Goal: Feedback & Contribution: Submit feedback/report problem

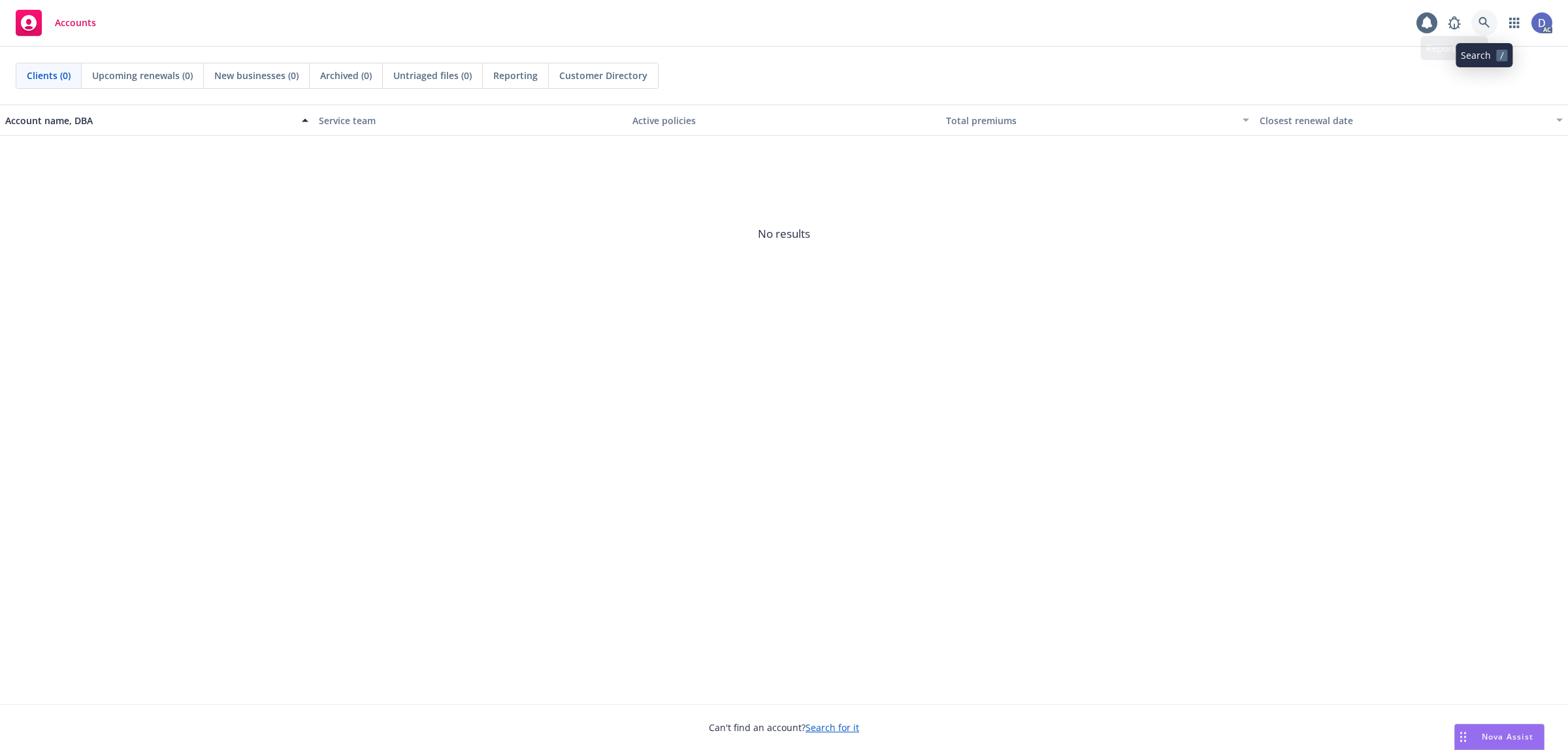
click at [1485, 17] on icon at bounding box center [1485, 23] width 12 height 11
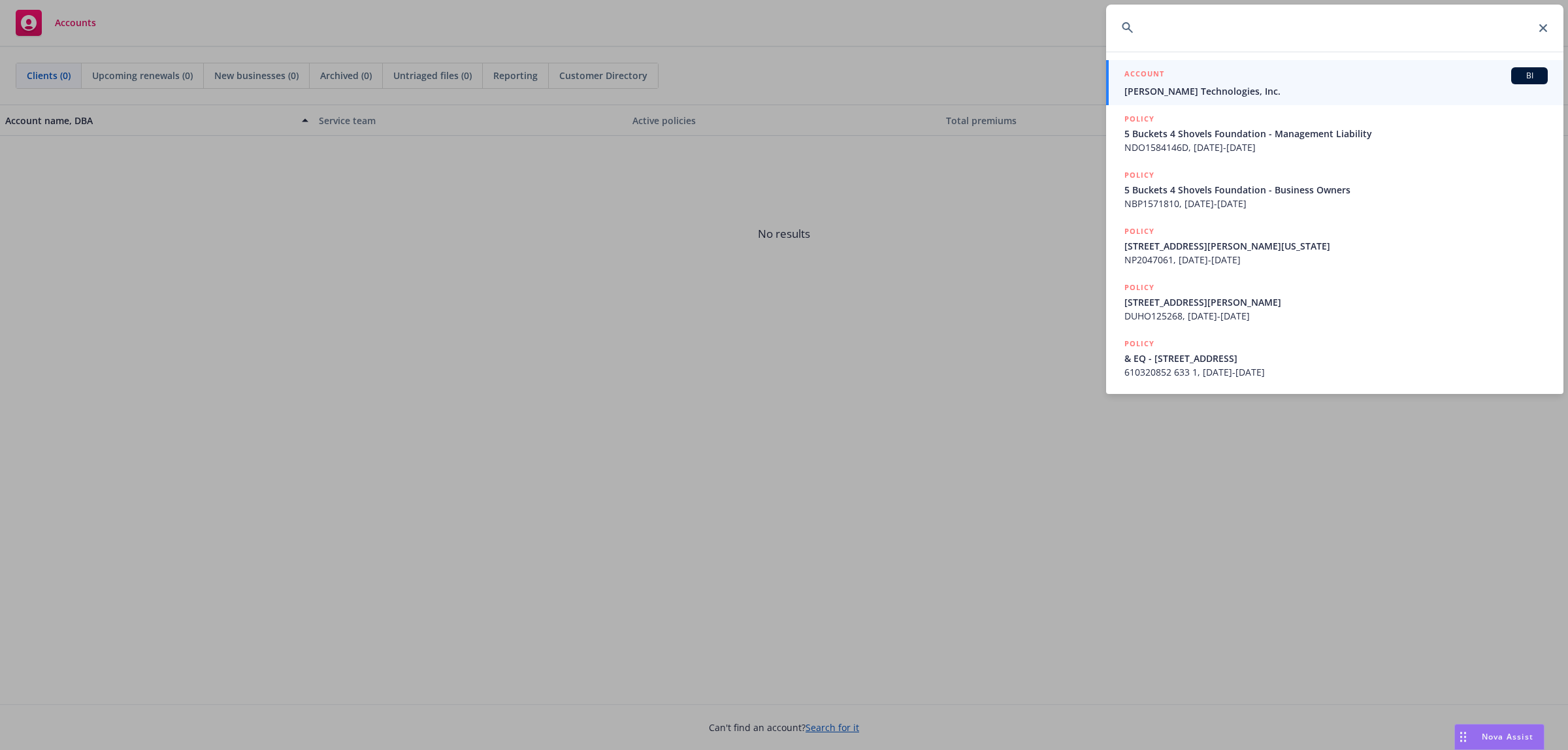
paste input "CAP 1590147"
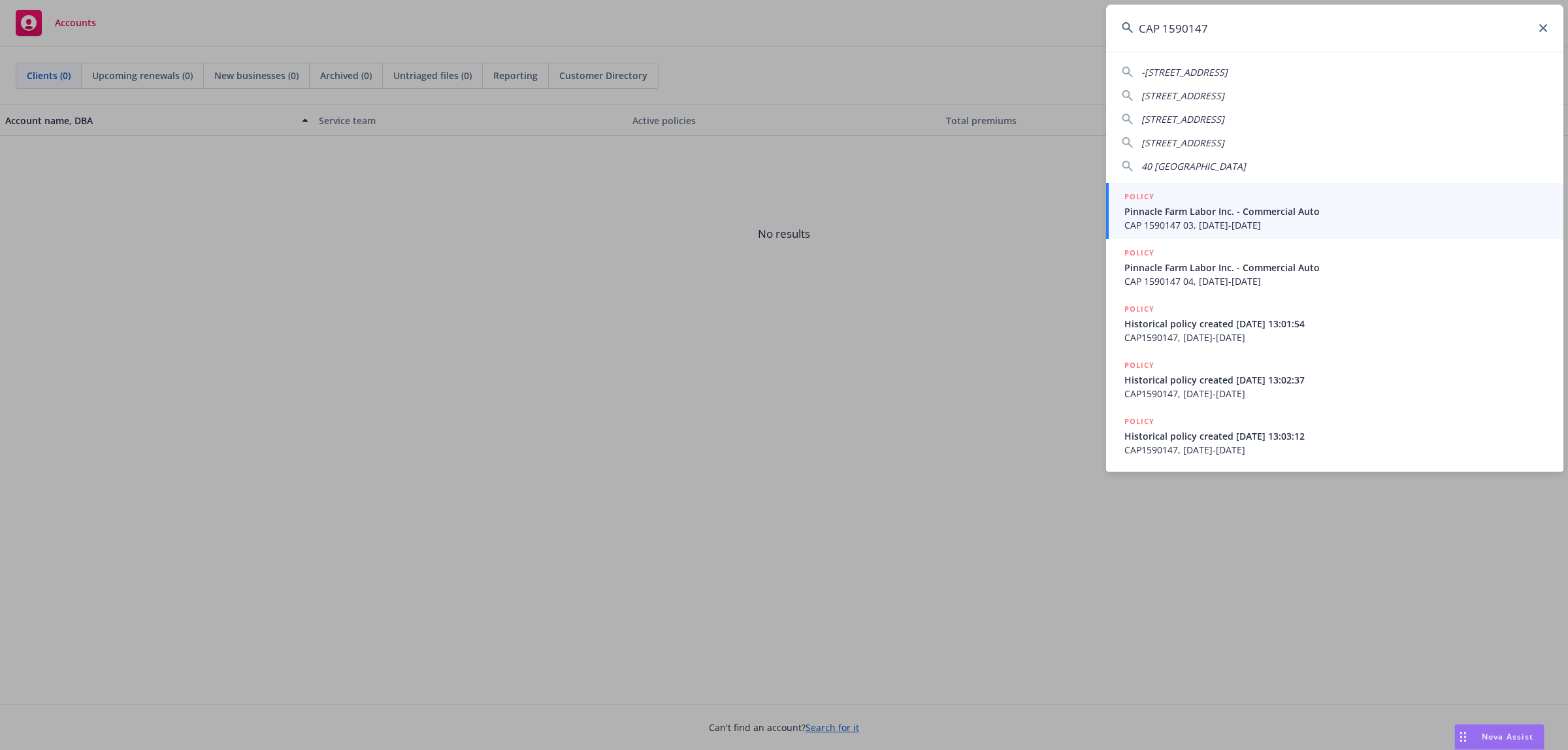
type input "CAP 1590147"
click at [1185, 210] on span "Pinnacle Farm Labor Inc. - Commercial Auto" at bounding box center [1336, 211] width 424 height 13
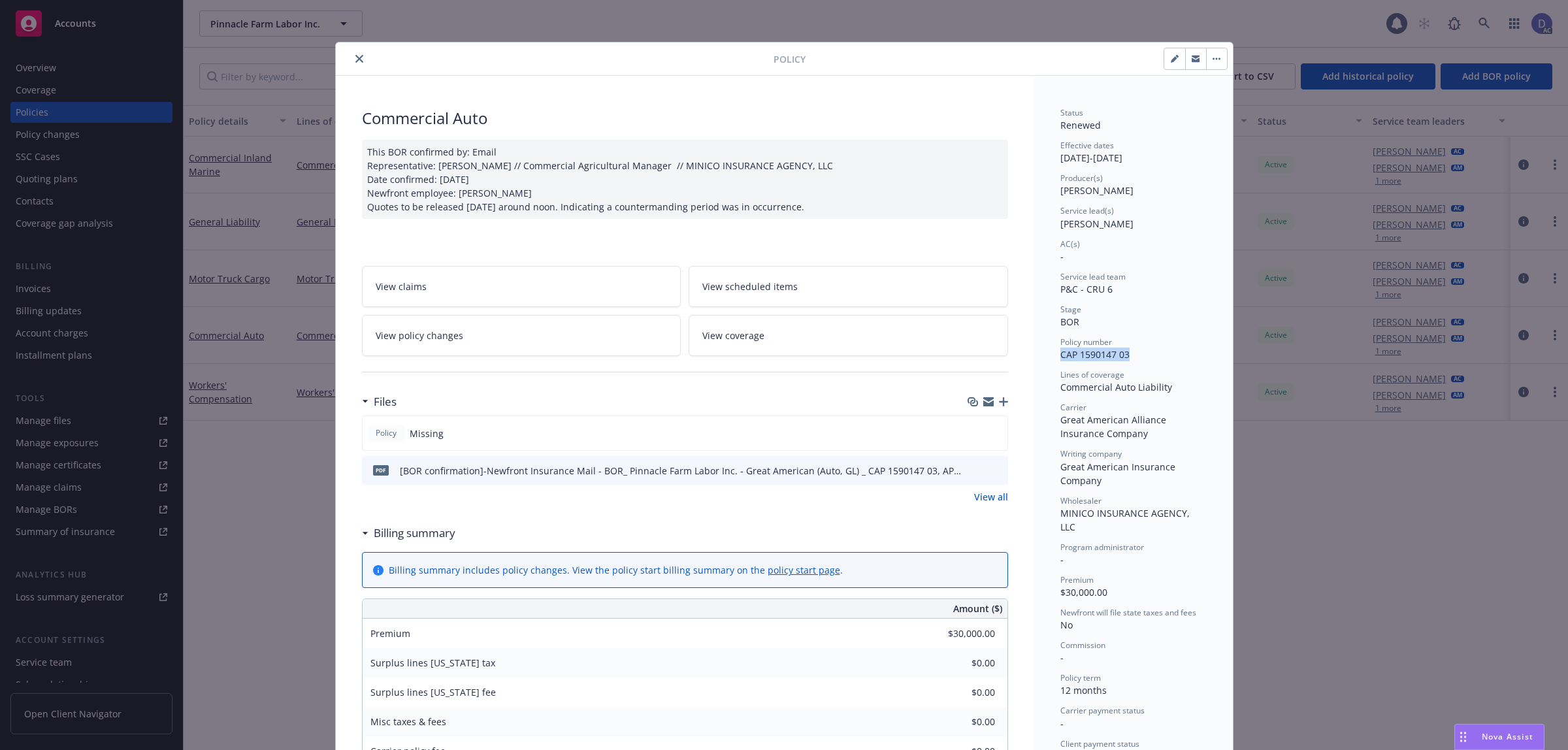
drag, startPoint x: 1127, startPoint y: 358, endPoint x: 1049, endPoint y: 362, distance: 78.1
click at [1049, 362] on div "Status Renewed Effective dates 12/07/2019 - 12/07/2020 Producer(s) Shantelle Ca…" at bounding box center [1133, 715] width 198 height 1278
copy span "CAP 1590147 03"
click at [356, 60] on icon "close" at bounding box center [359, 58] width 8 height 8
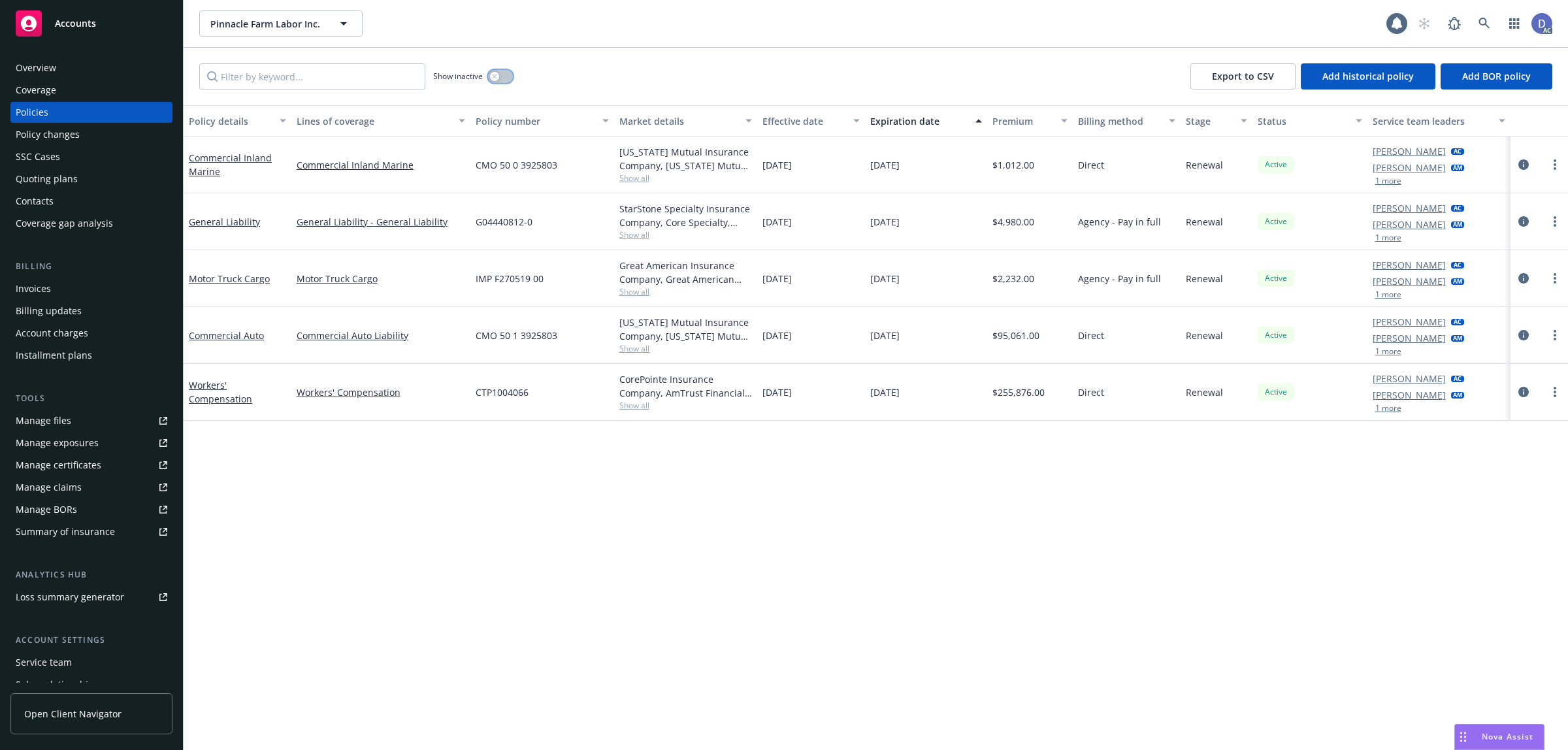
click at [506, 81] on button "button" at bounding box center [500, 77] width 25 height 13
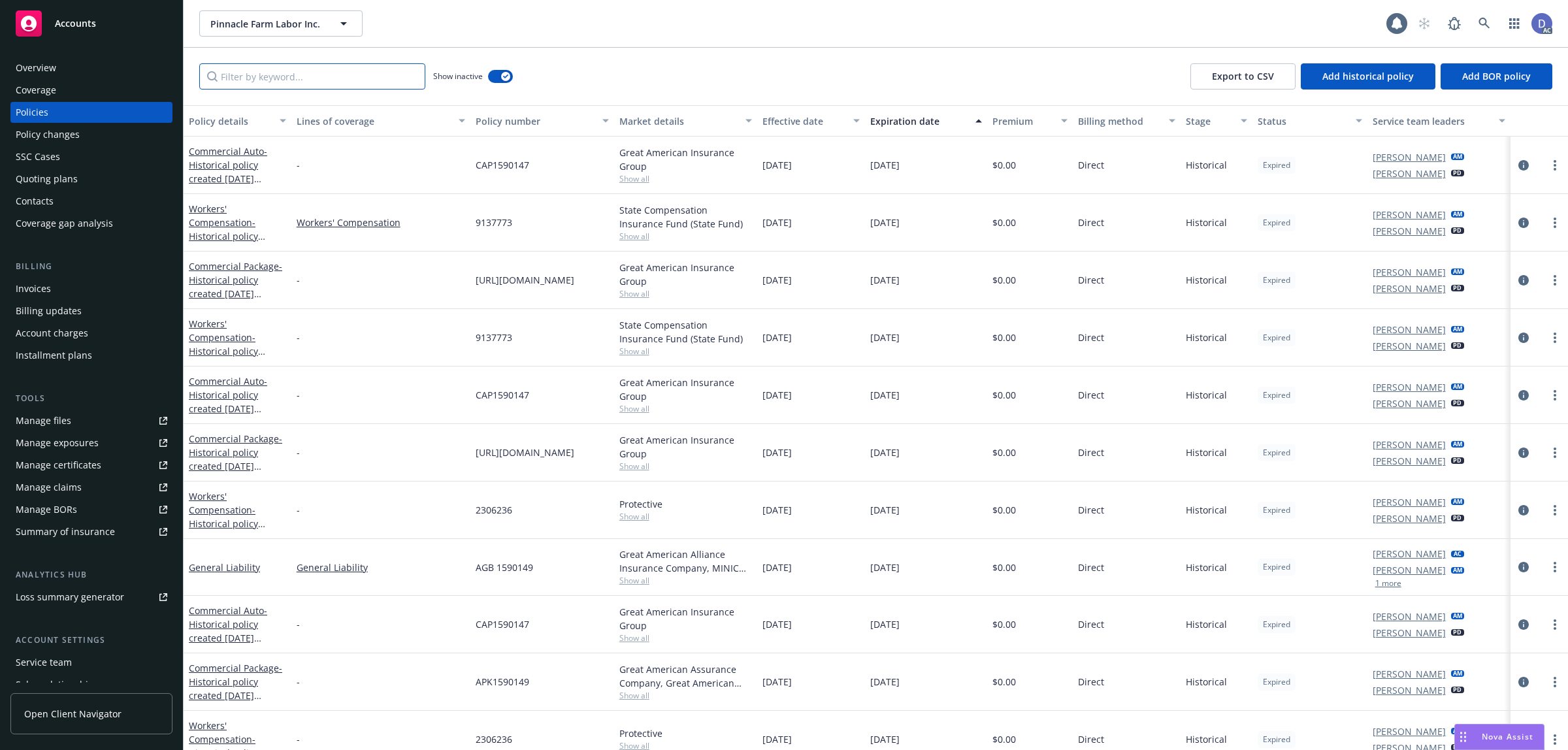
click at [382, 80] on input "Filter by keyword..." at bounding box center [312, 76] width 226 height 26
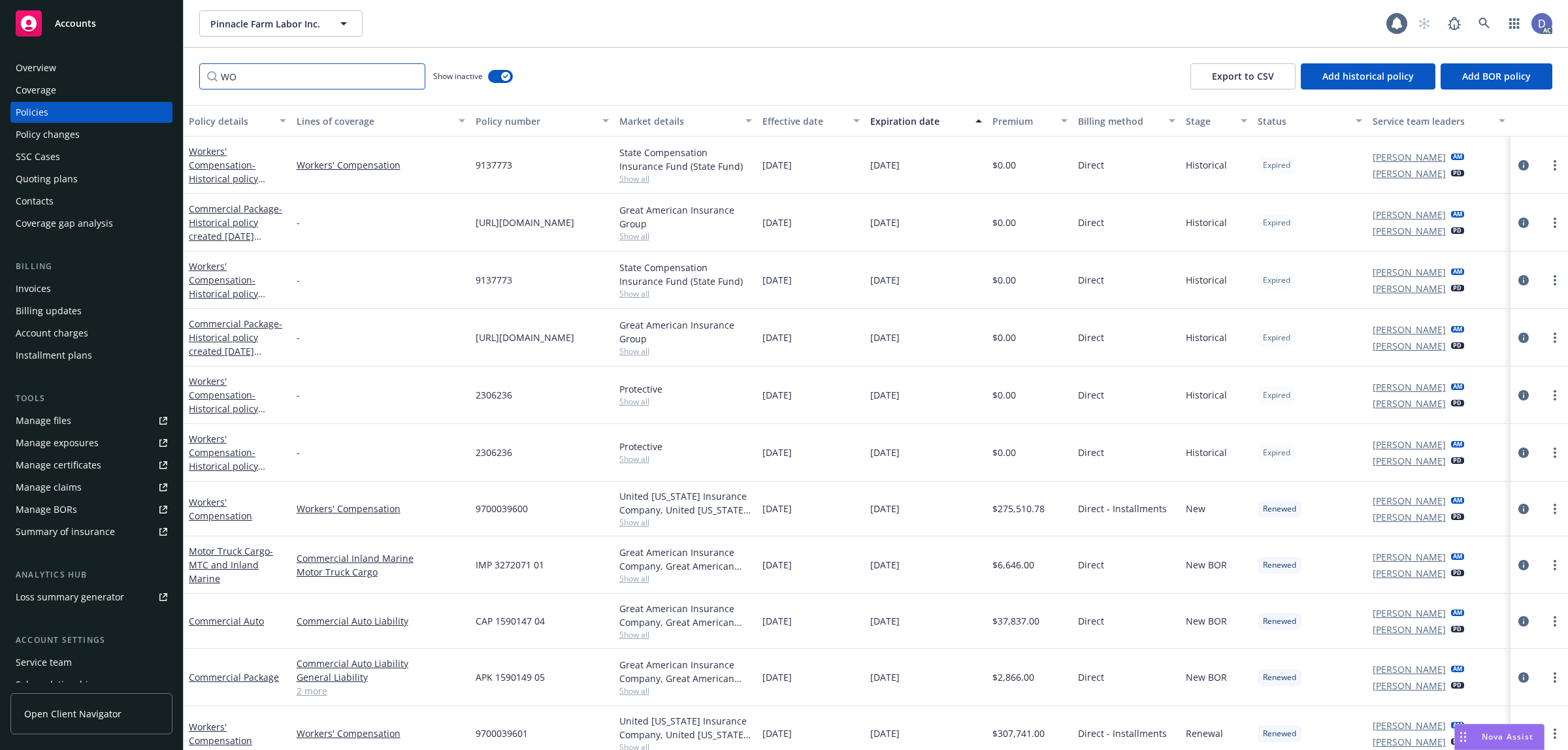
type input "W"
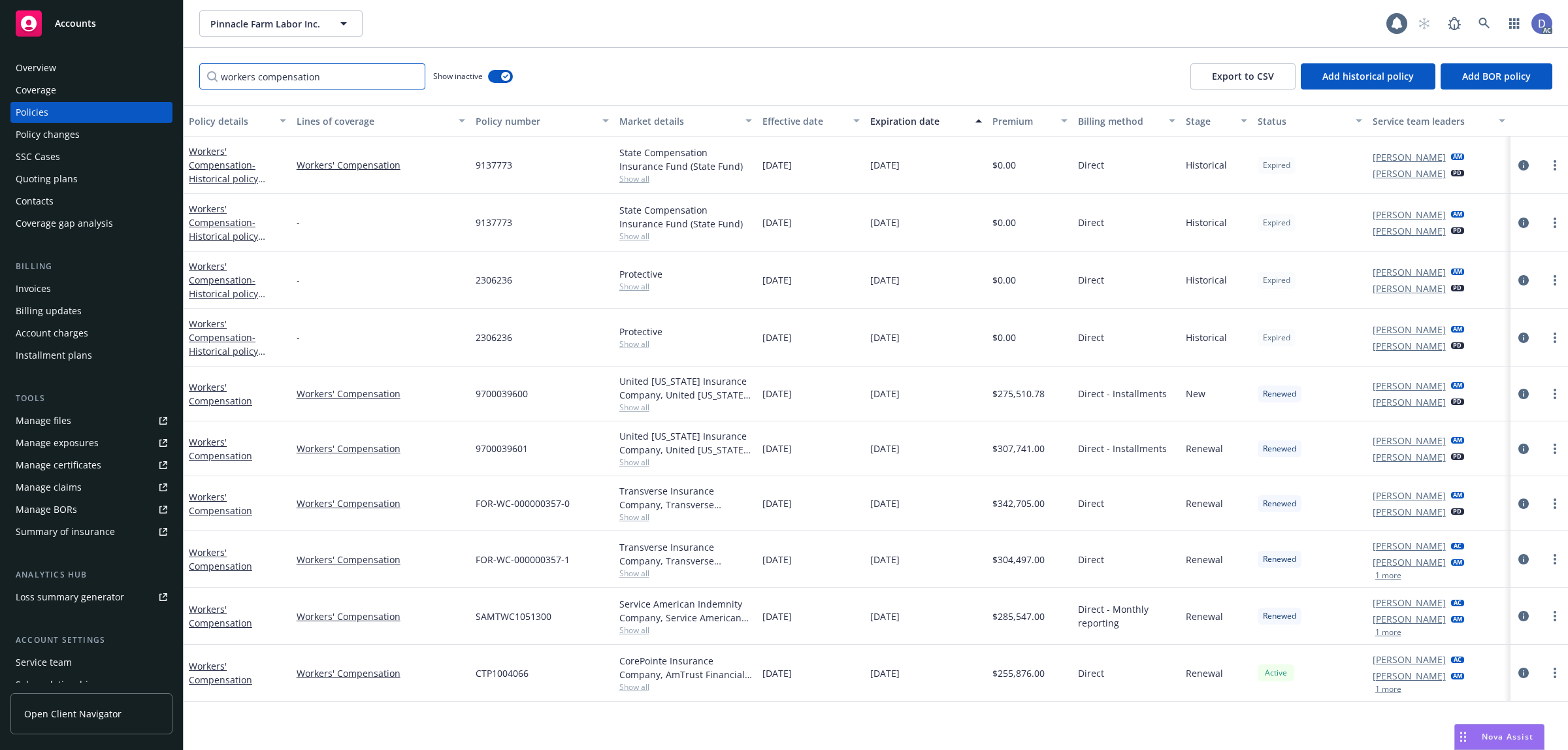
type input "workers compensation"
click at [1482, 31] on link at bounding box center [1484, 23] width 26 height 26
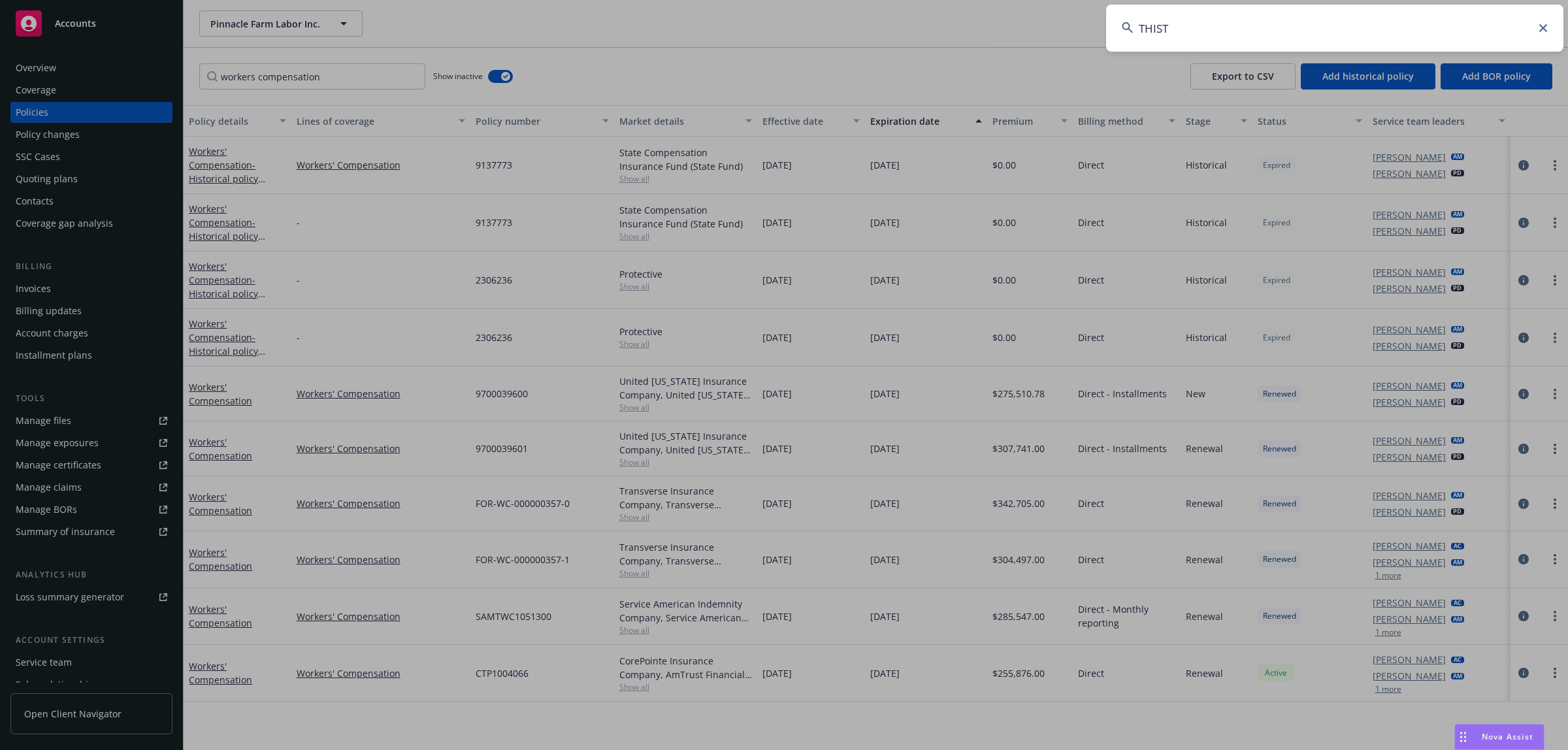
type input "THISTL"
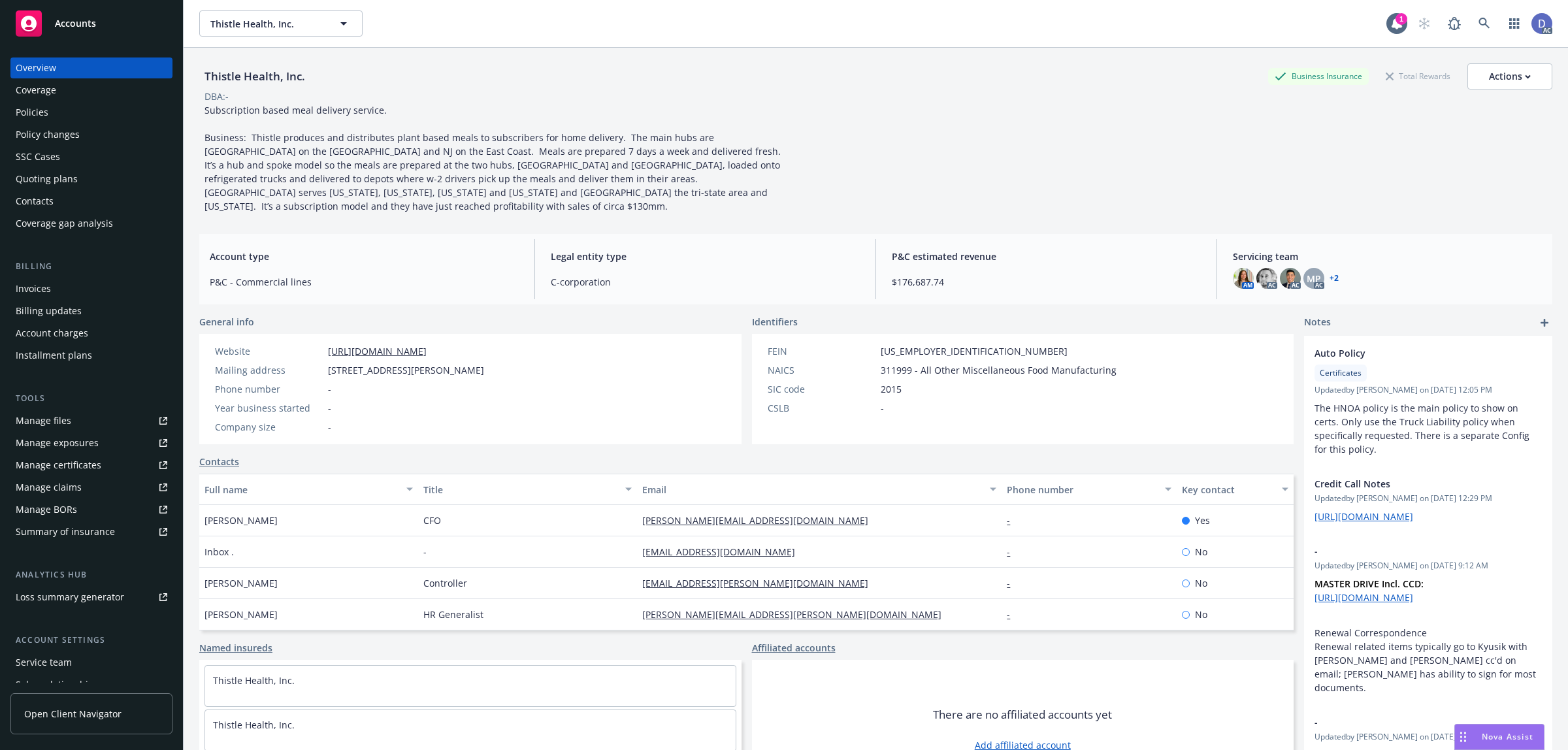
click at [57, 112] on div "Policies" at bounding box center [91, 112] width 151 height 21
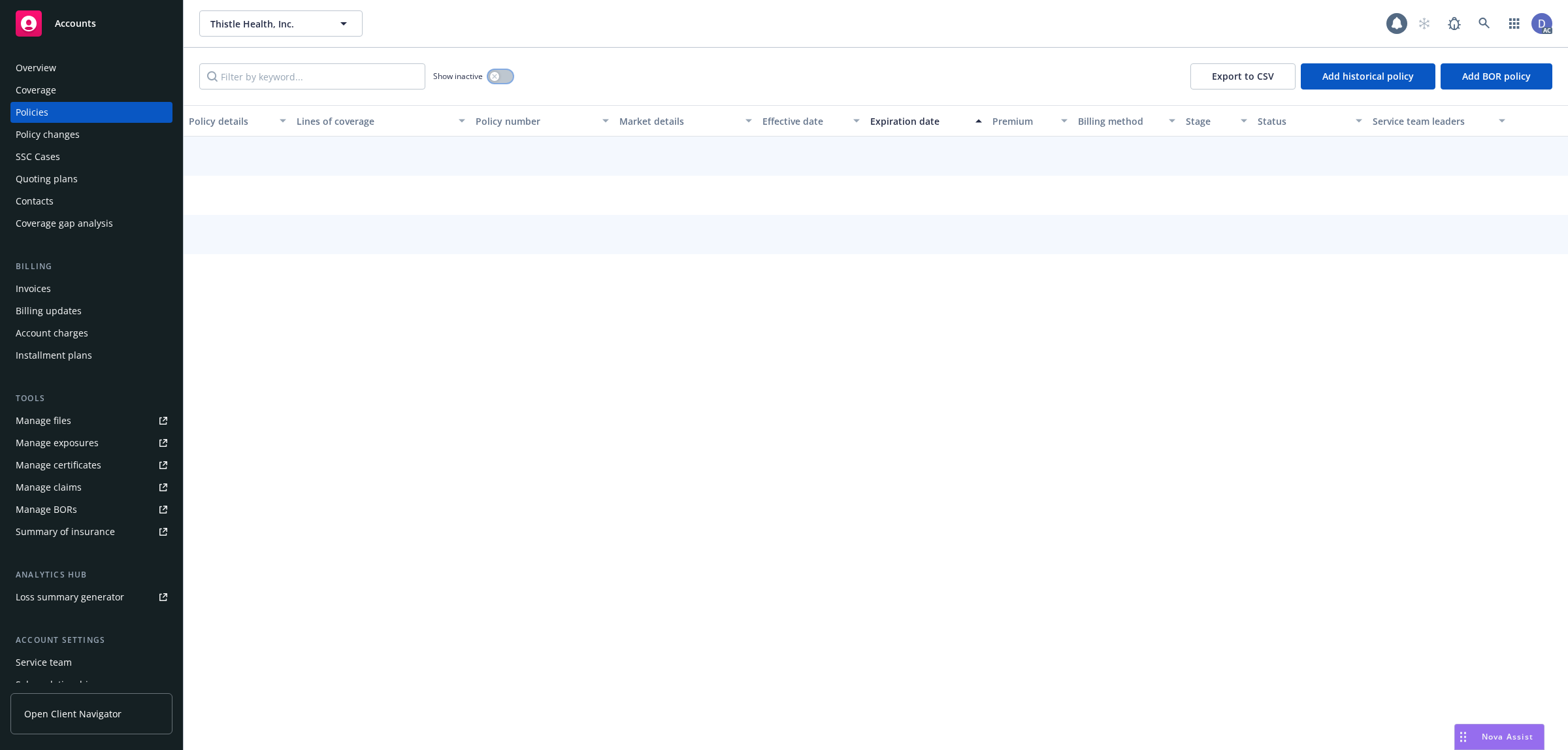
click at [498, 79] on div "button" at bounding box center [495, 77] width 10 height 10
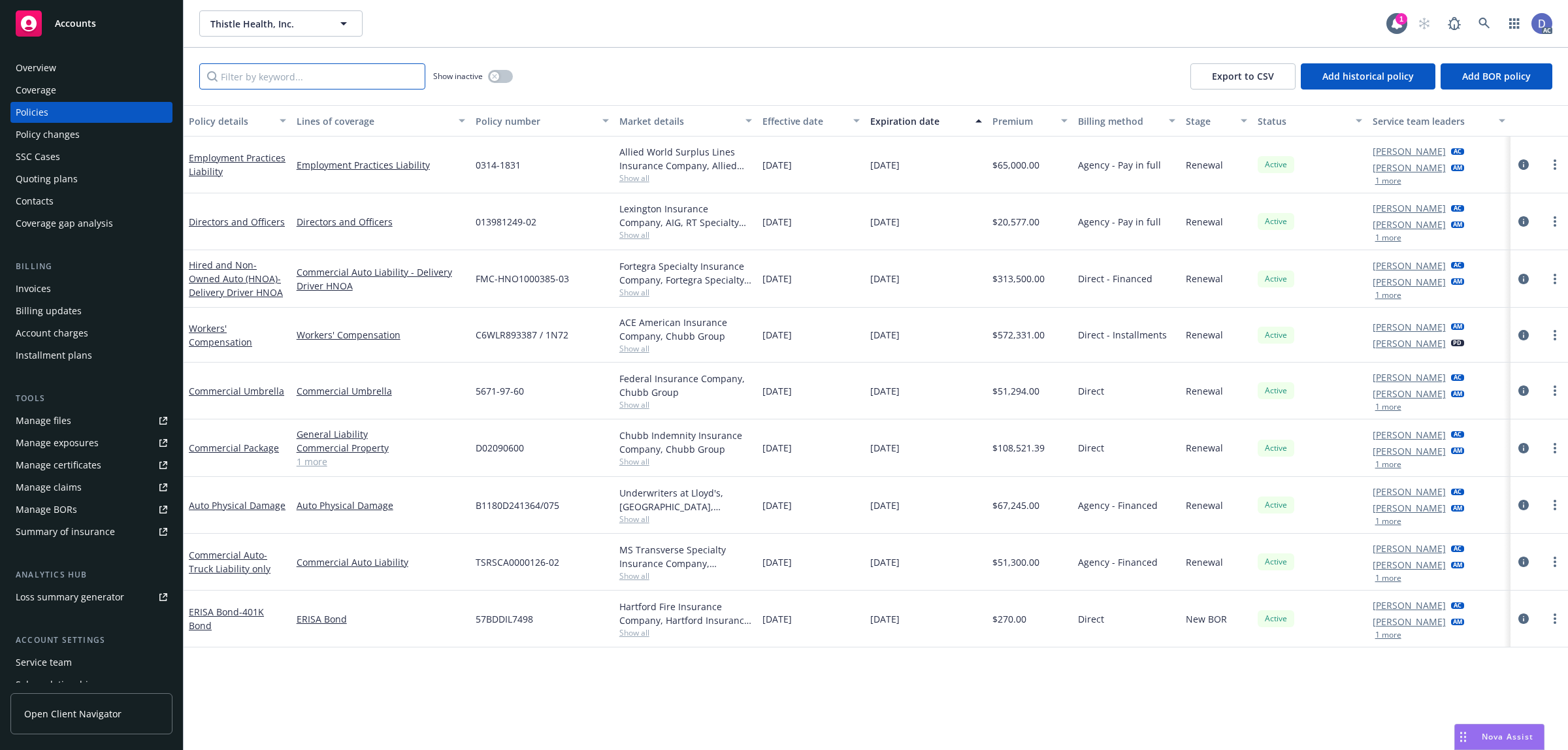
click at [409, 77] on input "Filter by keyword..." at bounding box center [312, 76] width 226 height 26
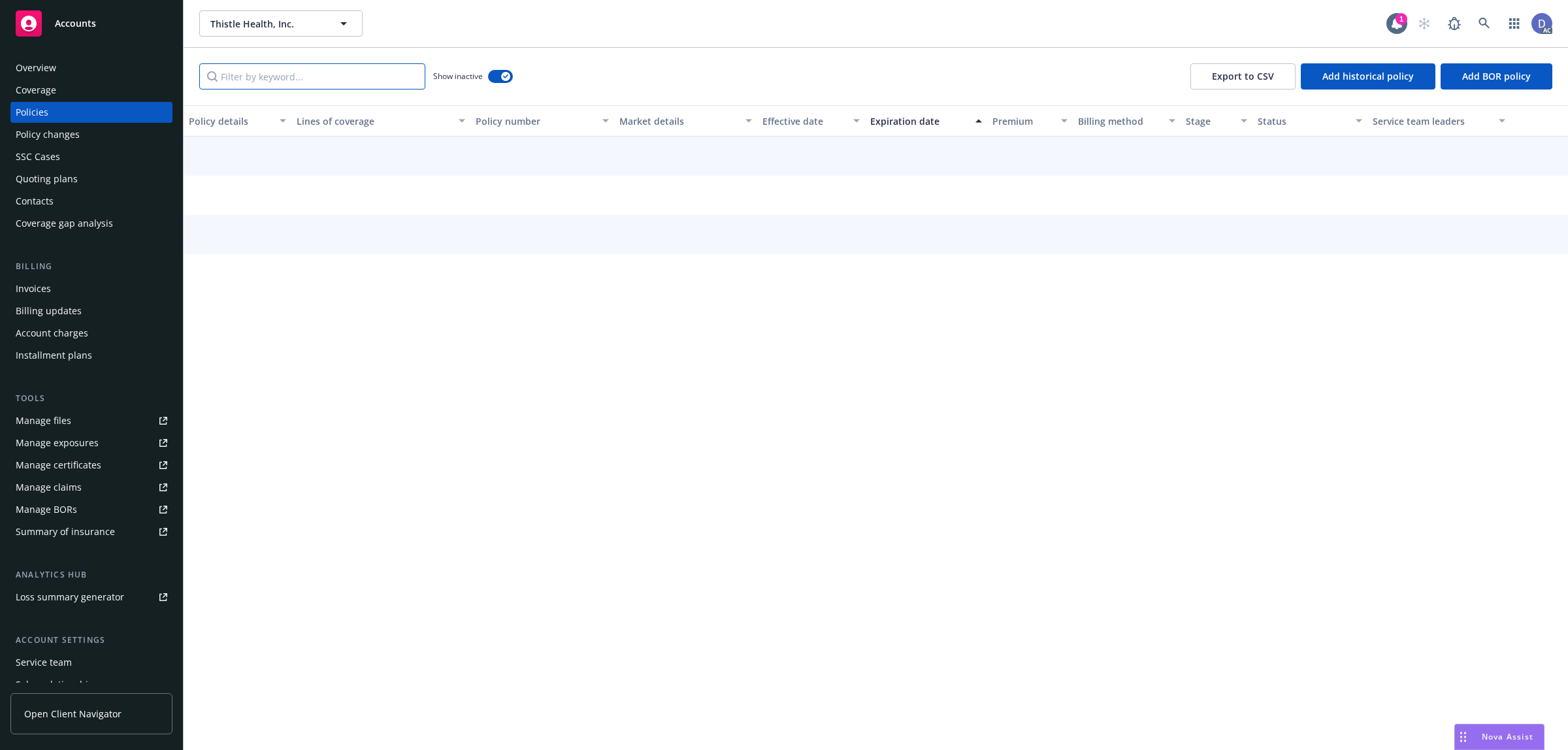
paste input "107050094"
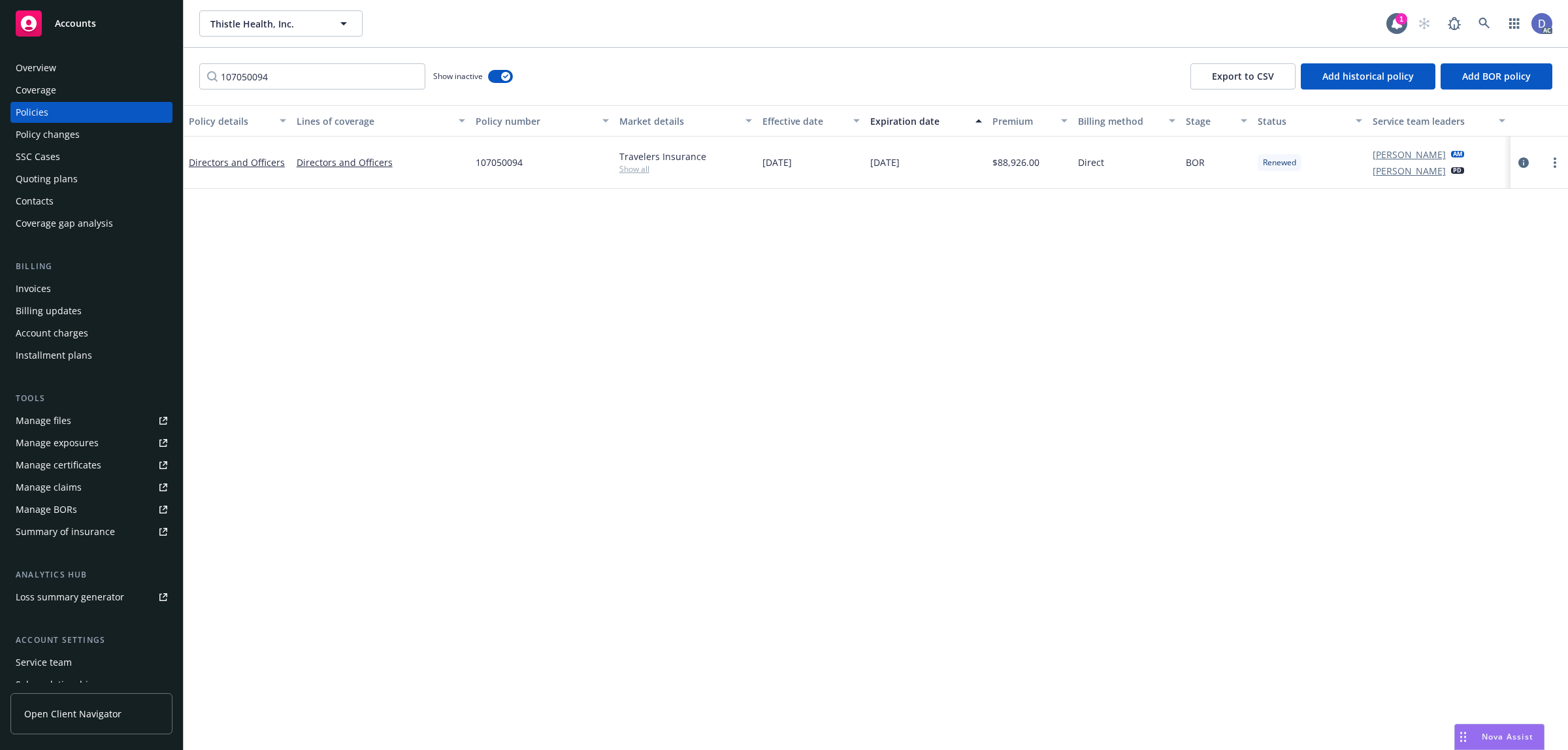
click at [658, 157] on div "Travelers Insurance" at bounding box center [685, 156] width 133 height 13
copy div "Travelers Insurance"
click at [334, 67] on input "107050094" at bounding box center [312, 76] width 226 height 26
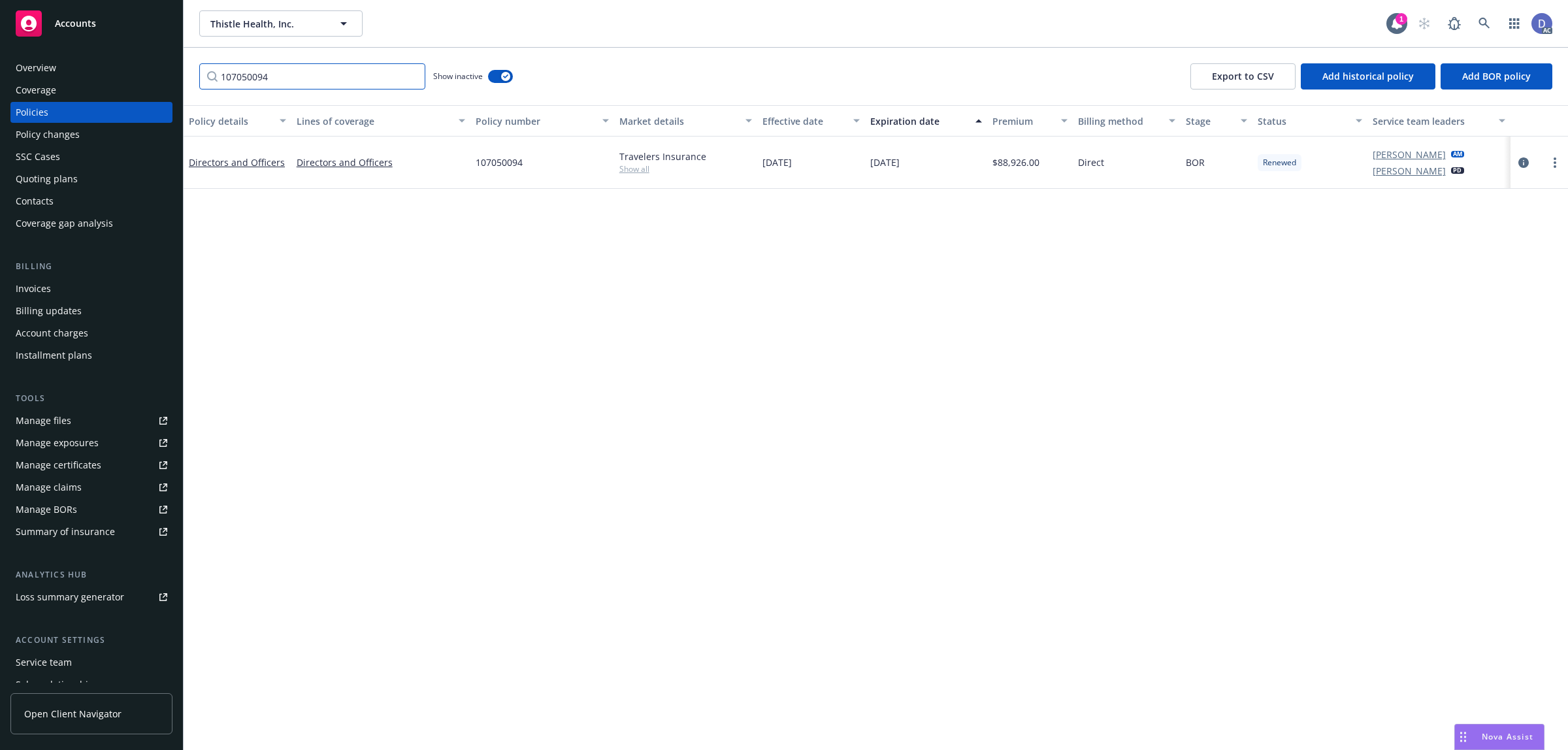
click at [334, 67] on input "107050094" at bounding box center [312, 76] width 226 height 26
paste input "Travelers Insurance"
type input "Travelers"
click at [409, 77] on input "Travelers" at bounding box center [312, 76] width 226 height 26
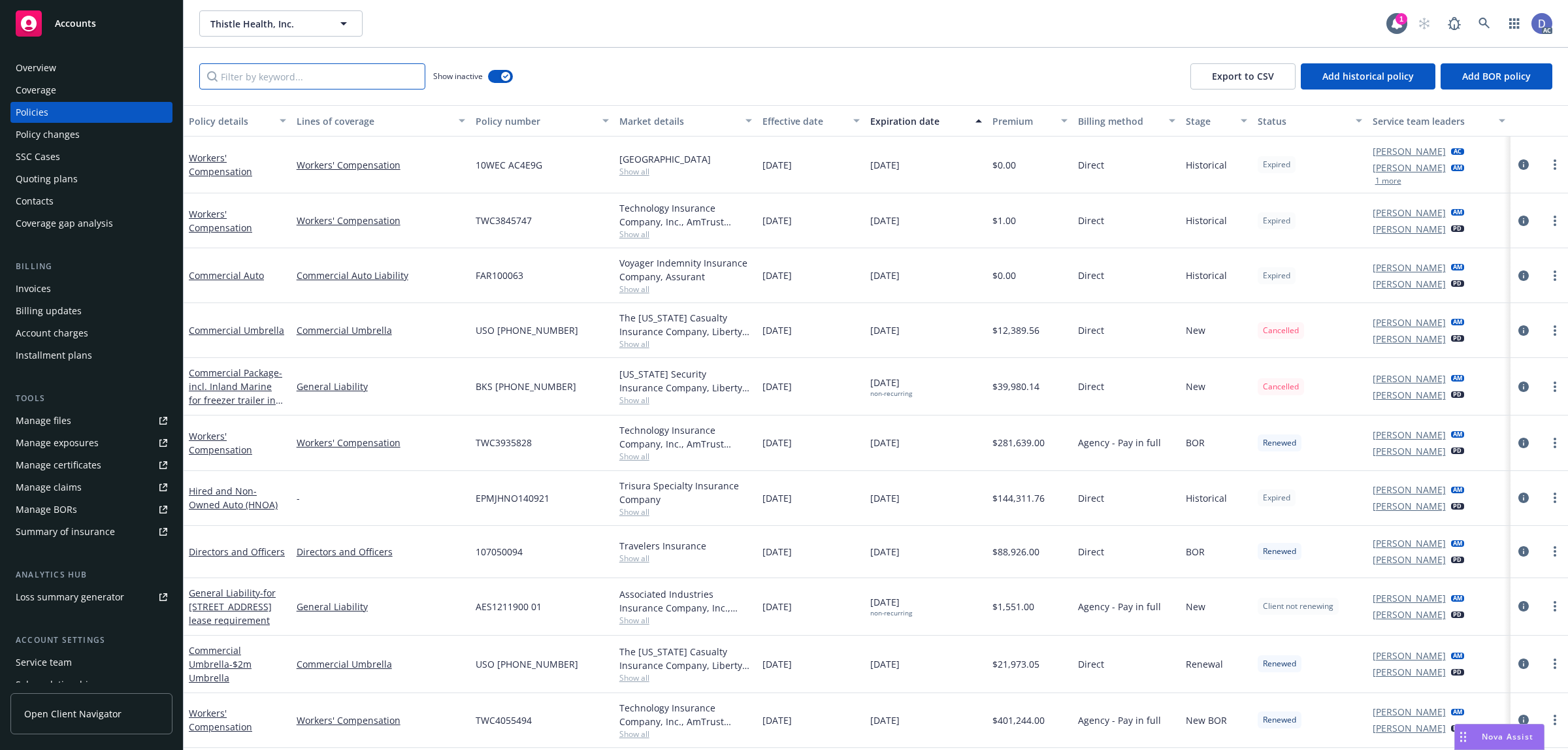
click at [377, 80] on input "Filter by keyword..." at bounding box center [312, 76] width 226 height 26
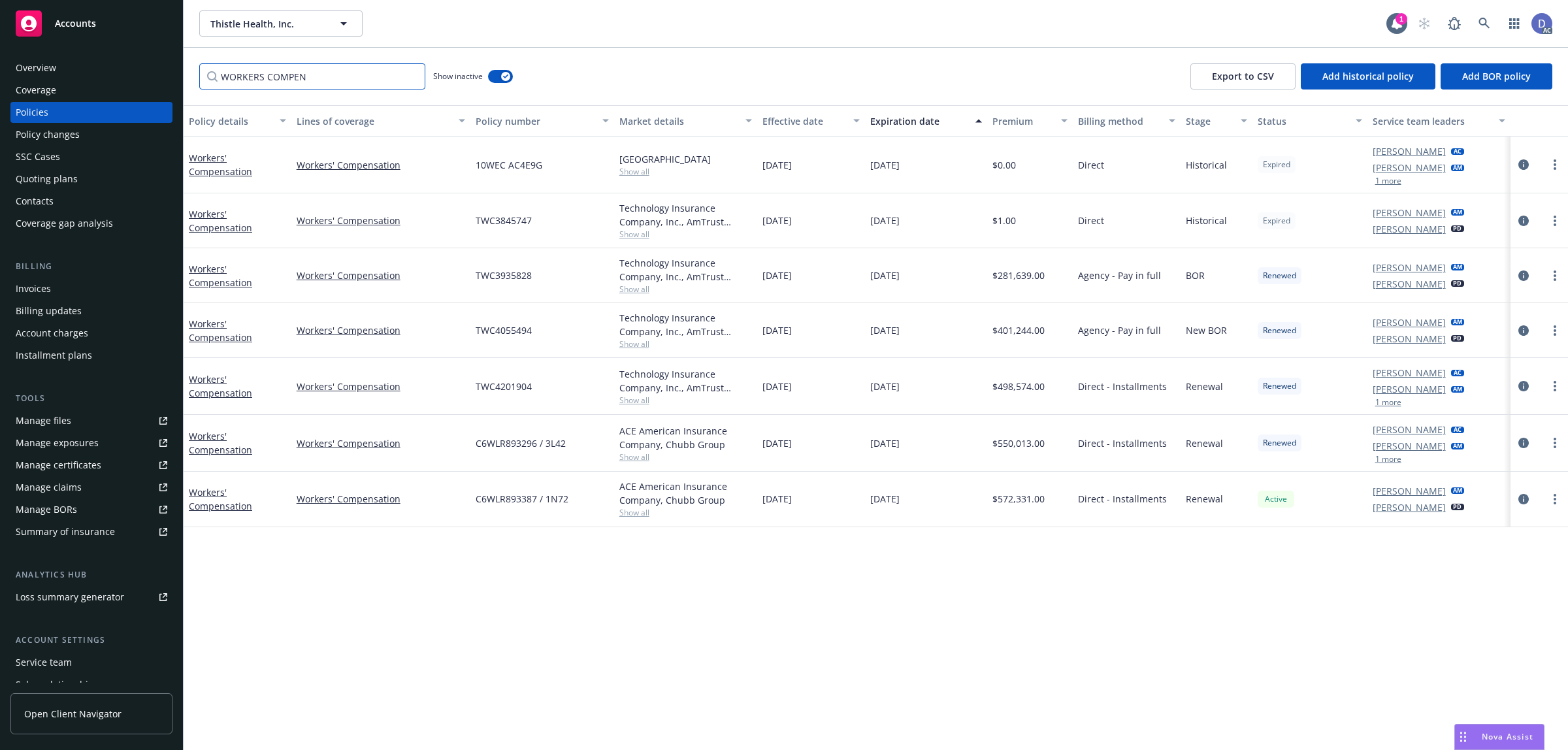
click at [384, 77] on input "WORKERS COMPEN" at bounding box center [312, 76] width 226 height 26
paste input "0314-1831"
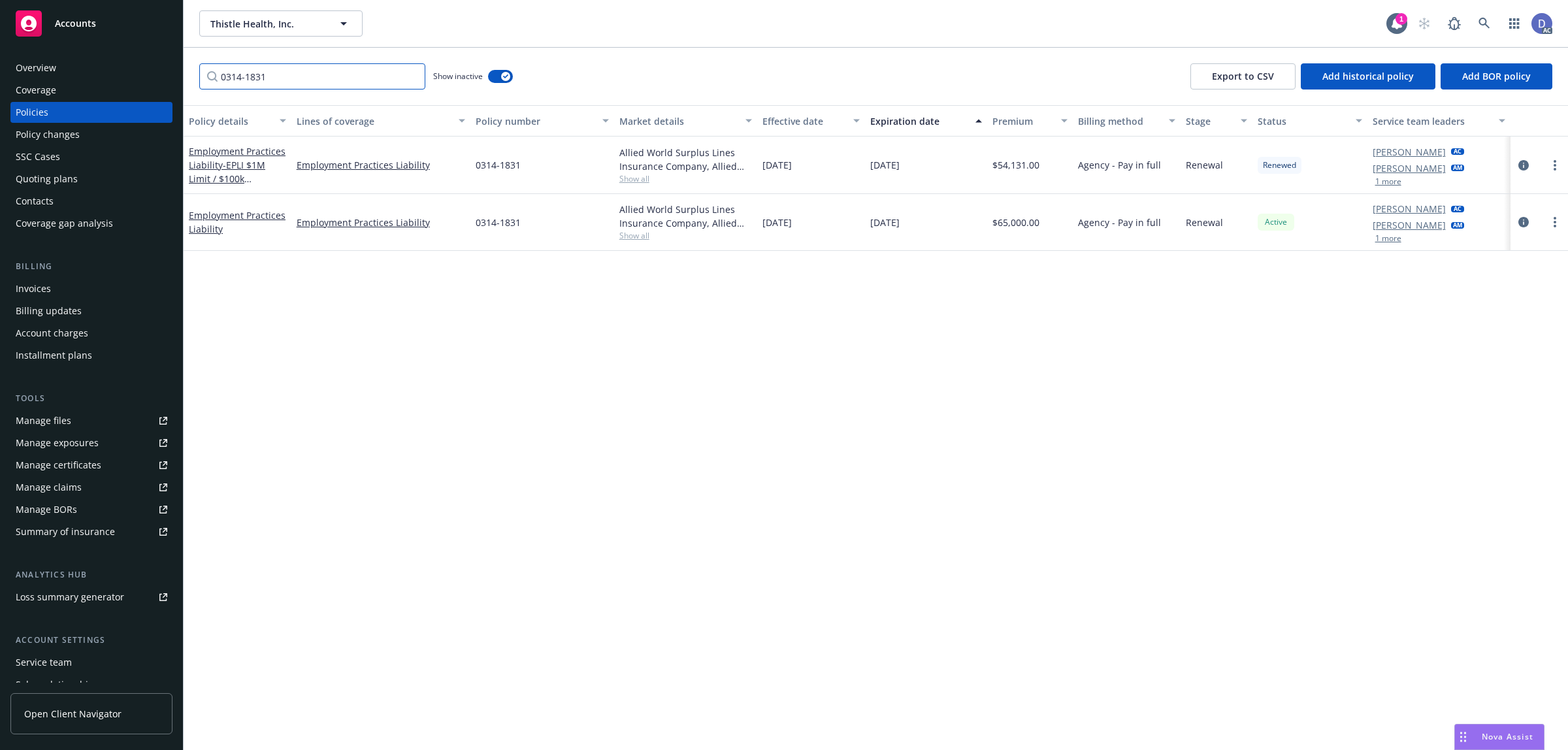
type input "0314-1831"
click at [81, 495] on link "Manage claims" at bounding box center [91, 488] width 162 height 21
click at [81, 425] on link "Manage files" at bounding box center [91, 420] width 162 height 21
click at [96, 70] on div "Overview" at bounding box center [91, 68] width 151 height 21
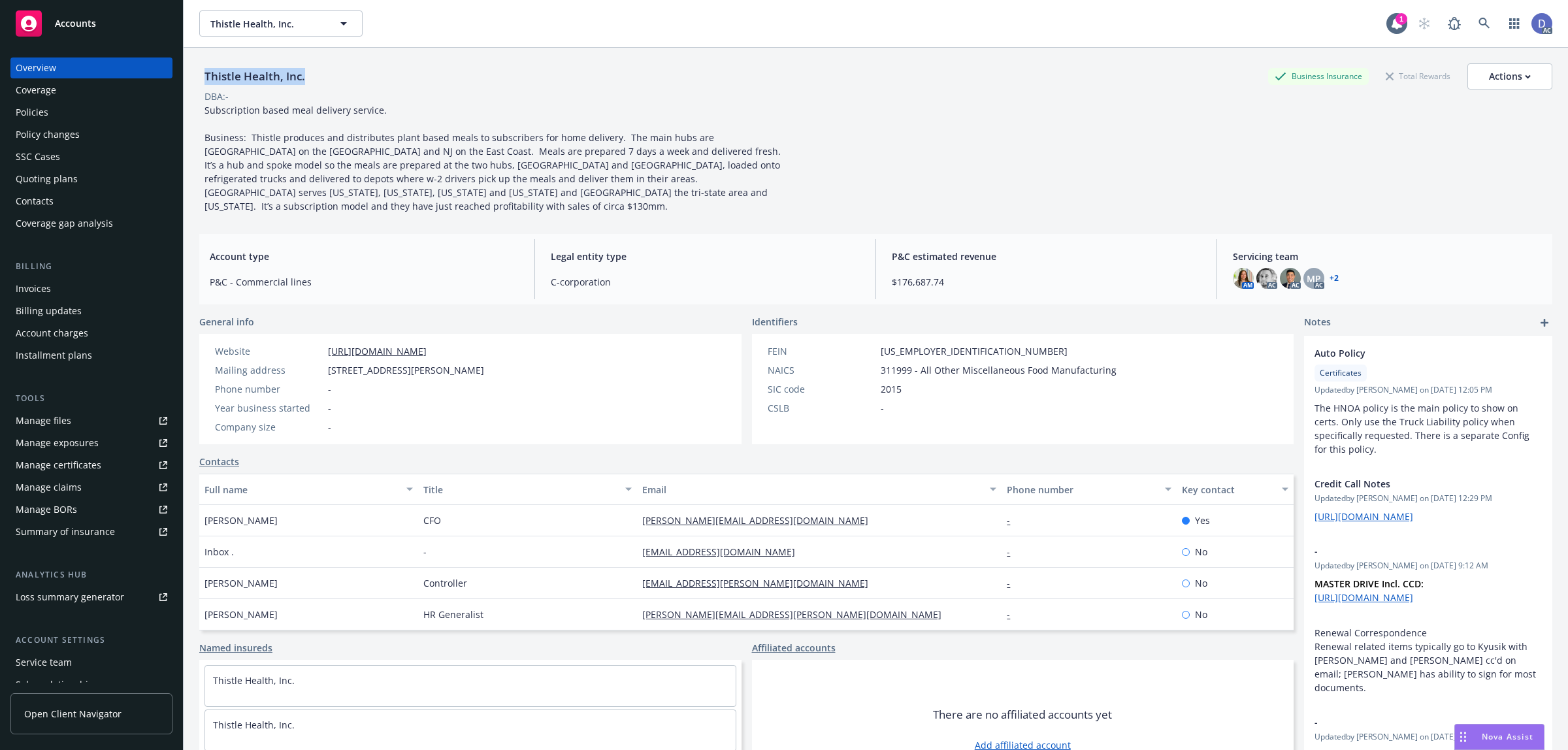
copy div "Thistle Health, Inc."
drag, startPoint x: 311, startPoint y: 77, endPoint x: 198, endPoint y: 76, distance: 113.0
click at [198, 76] on div "Thistle Health, Inc. Business Insurance Total Rewards Actions DBA: - Subscripti…" at bounding box center [876, 422] width 1384 height 750
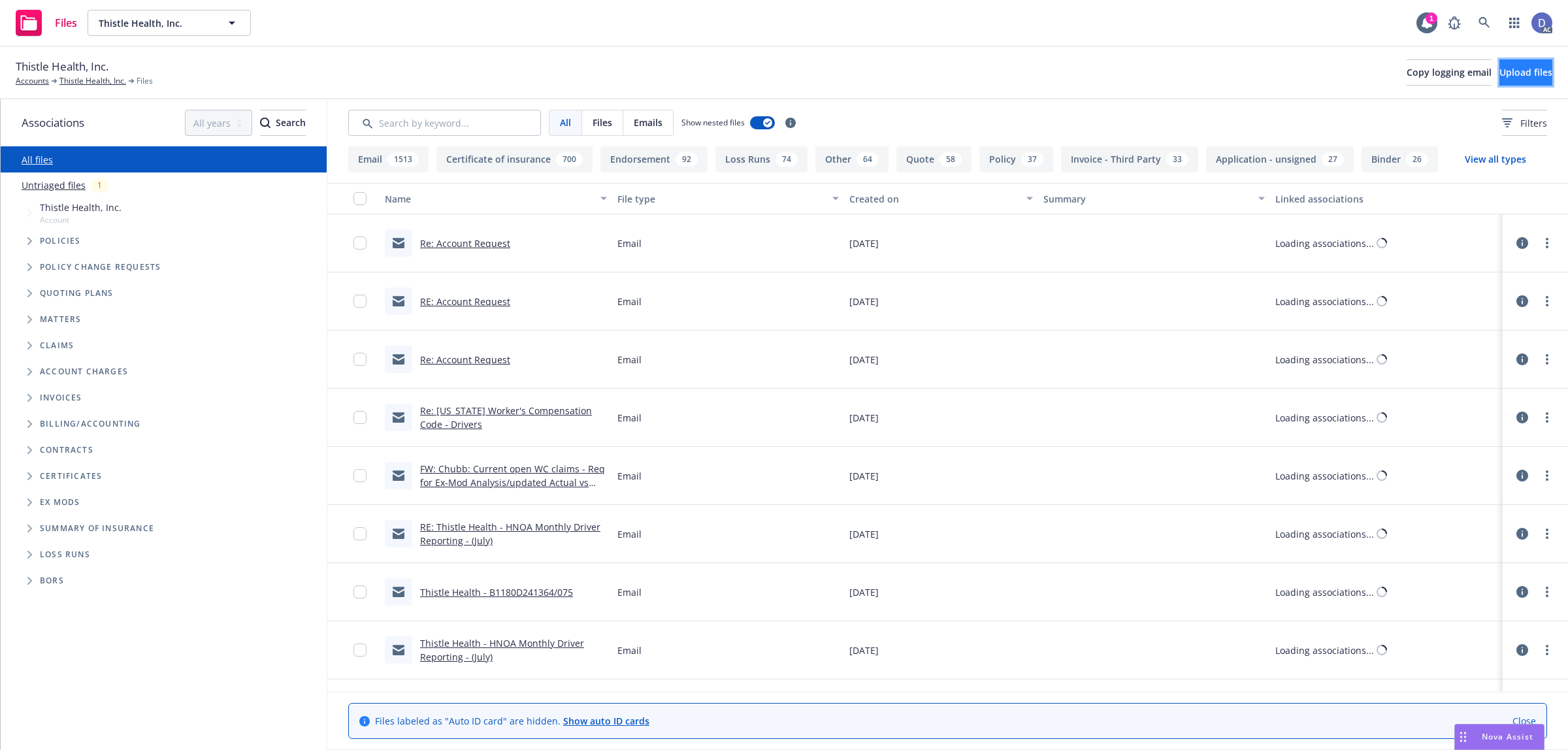
click at [1521, 73] on span "Upload files" at bounding box center [1525, 72] width 53 height 12
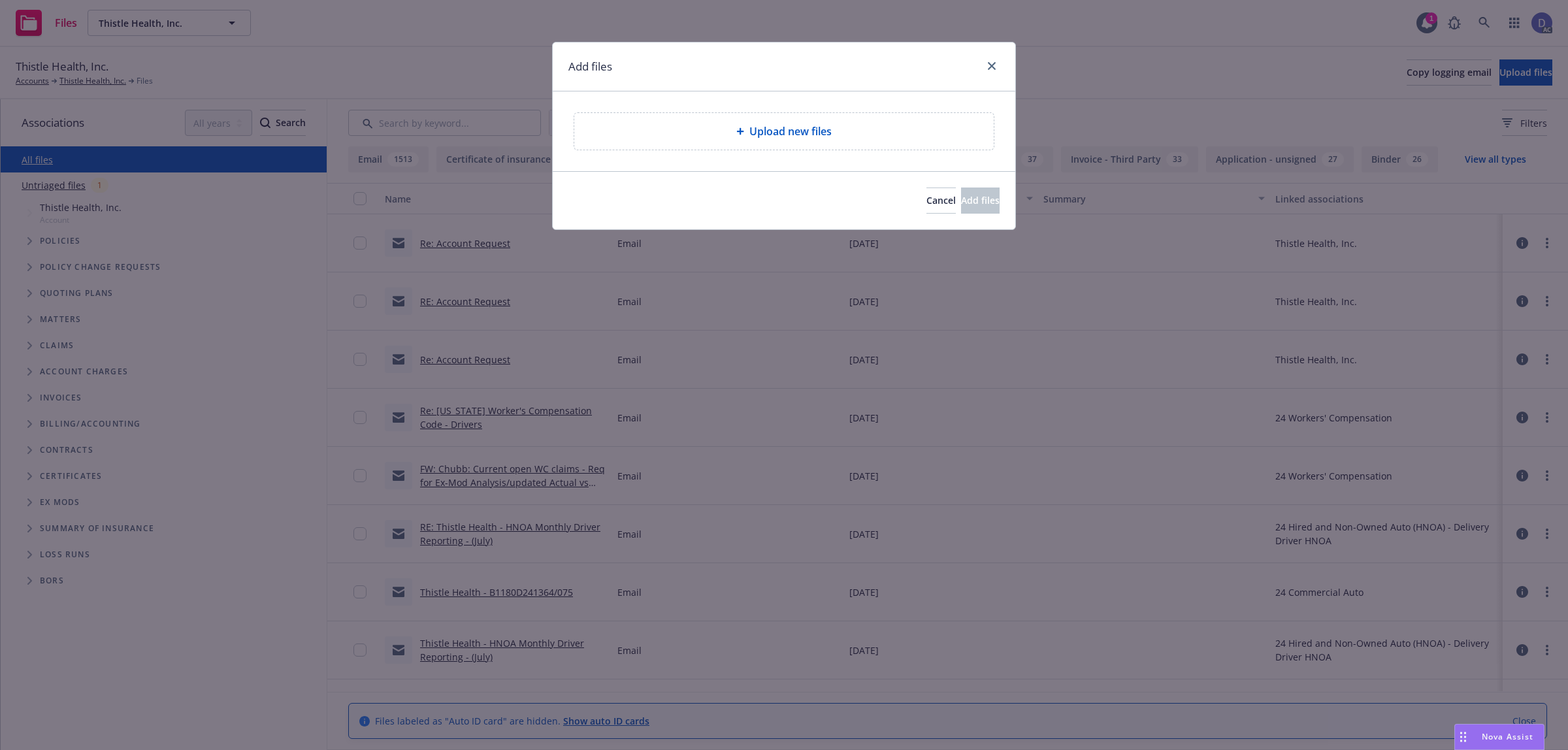
click at [851, 120] on div "Upload new files" at bounding box center [784, 131] width 420 height 36
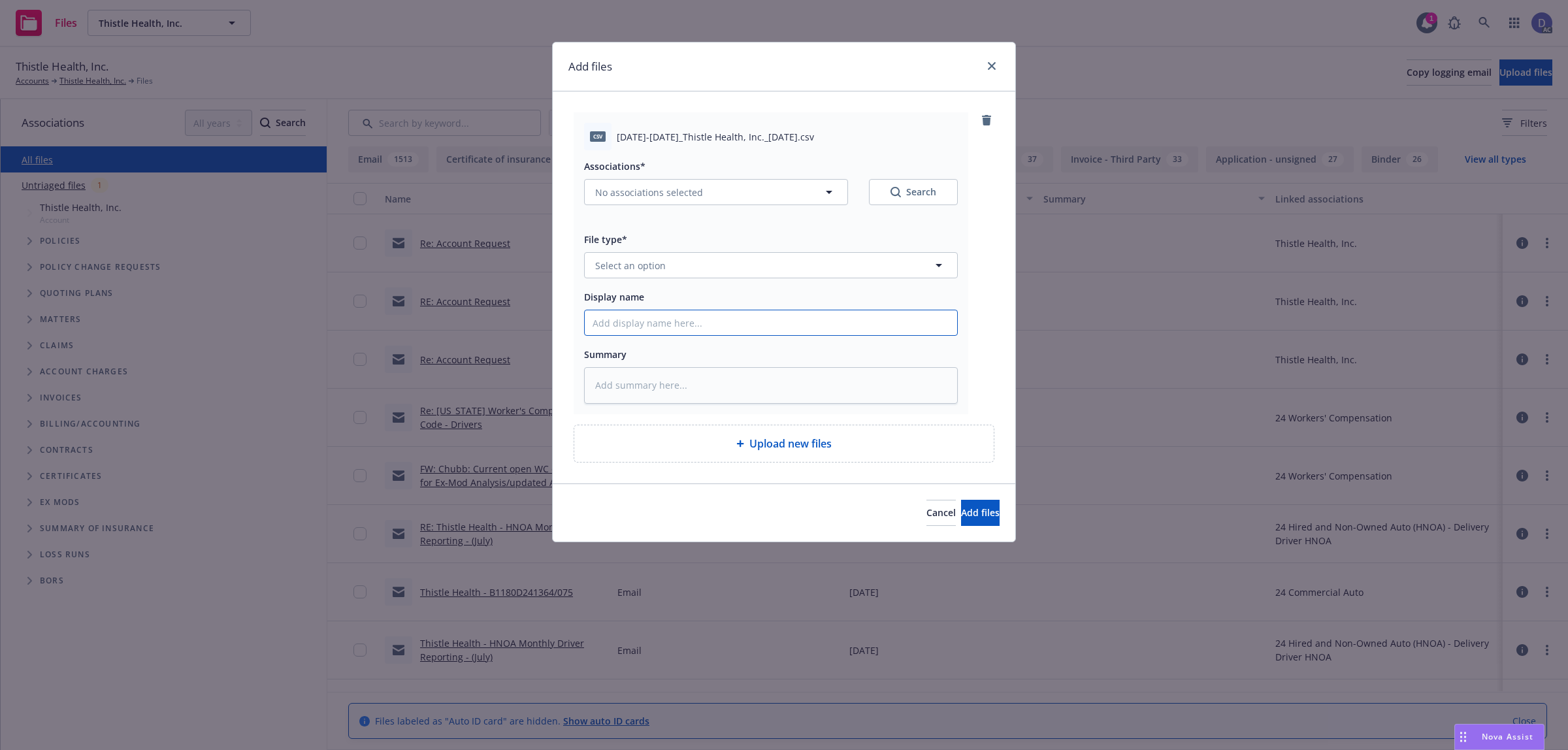
click at [799, 323] on input "Display name" at bounding box center [771, 323] width 373 height 25
paste input "2024-2024_Thistle Health, Inc._9-16-2024"
type input "2024-2024_Thistle Health, Inc._9-16-2024"
type textarea "x"
type input "2024-2024_Thistle Health, Inc._9-16-2024"
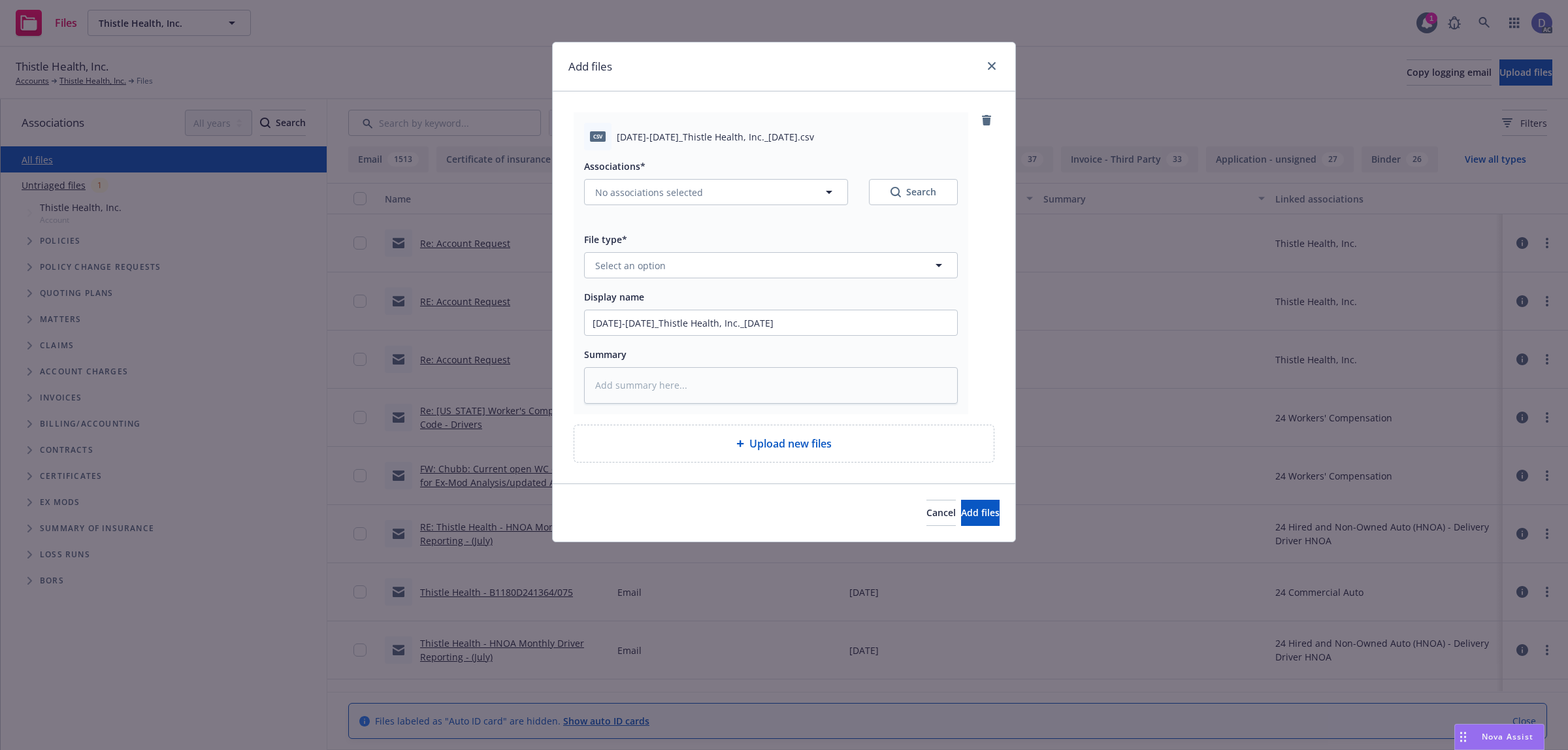
drag, startPoint x: 811, startPoint y: 279, endPoint x: 827, endPoint y: 253, distance: 30.5
click at [812, 275] on div "Associations* No associations selected Search File type* Select an option Displ…" at bounding box center [771, 277] width 374 height 253
click at [827, 253] on button "Select an option" at bounding box center [771, 264] width 374 height 26
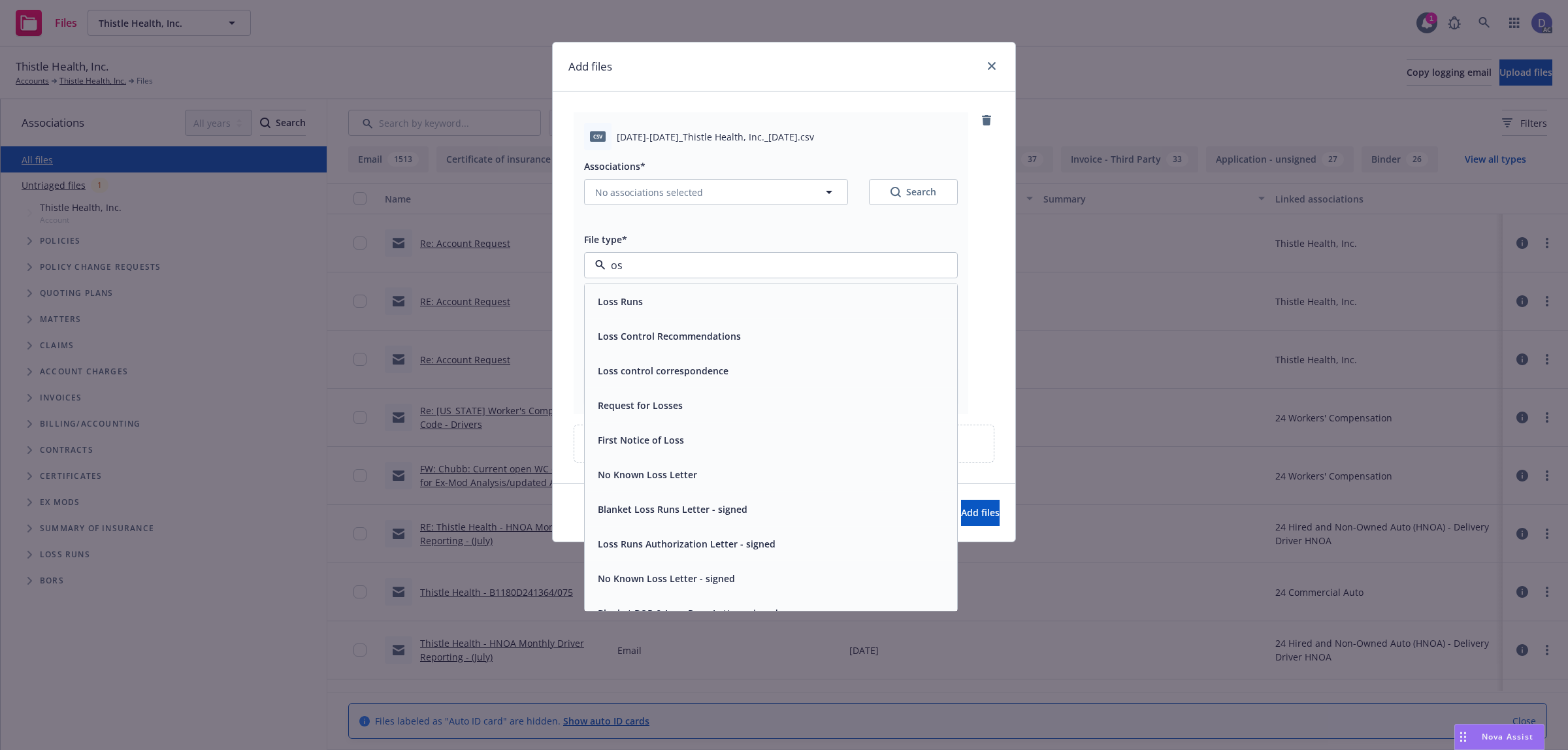
type input "o"
type input "loss"
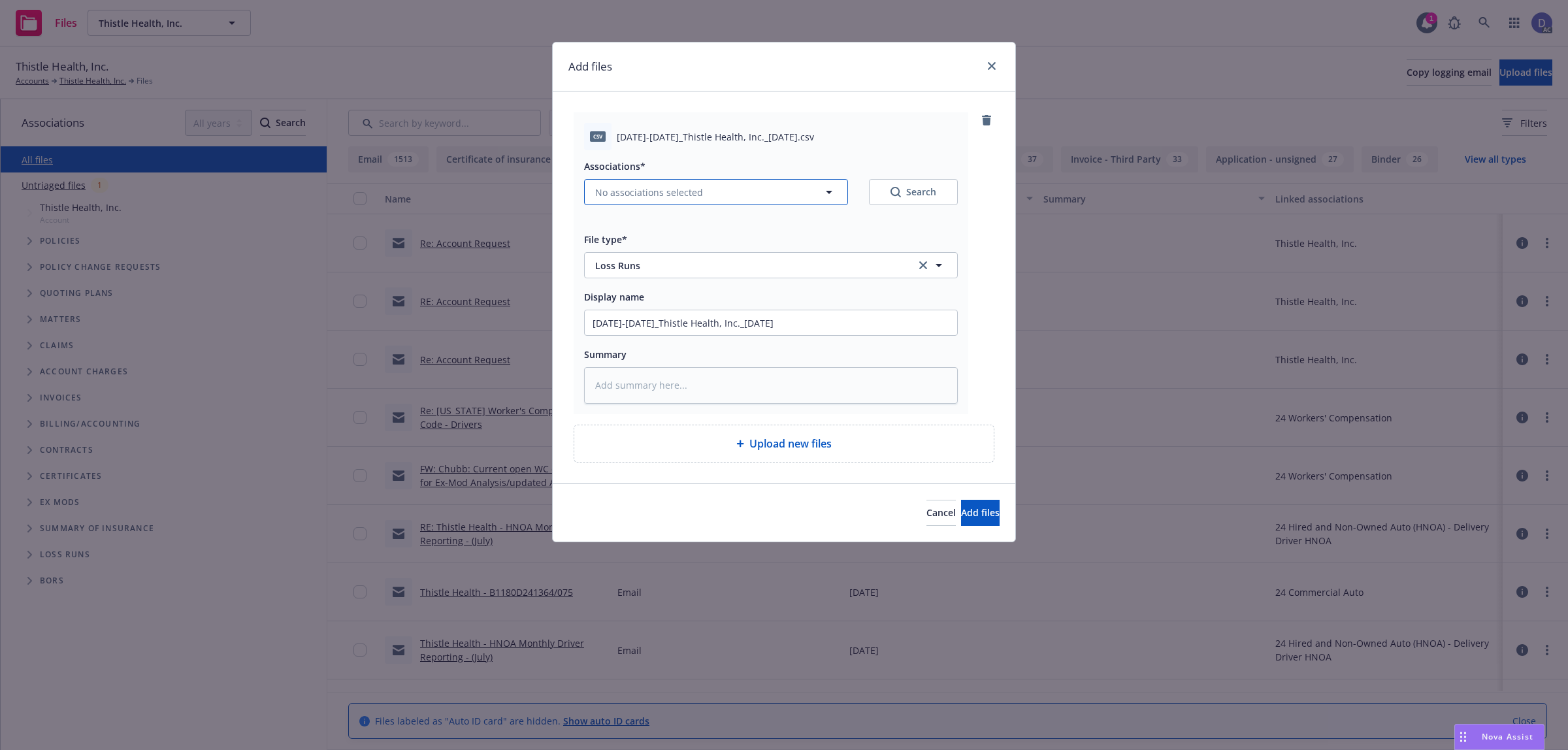
click at [832, 191] on icon "button" at bounding box center [829, 192] width 15 height 15
type textarea "x"
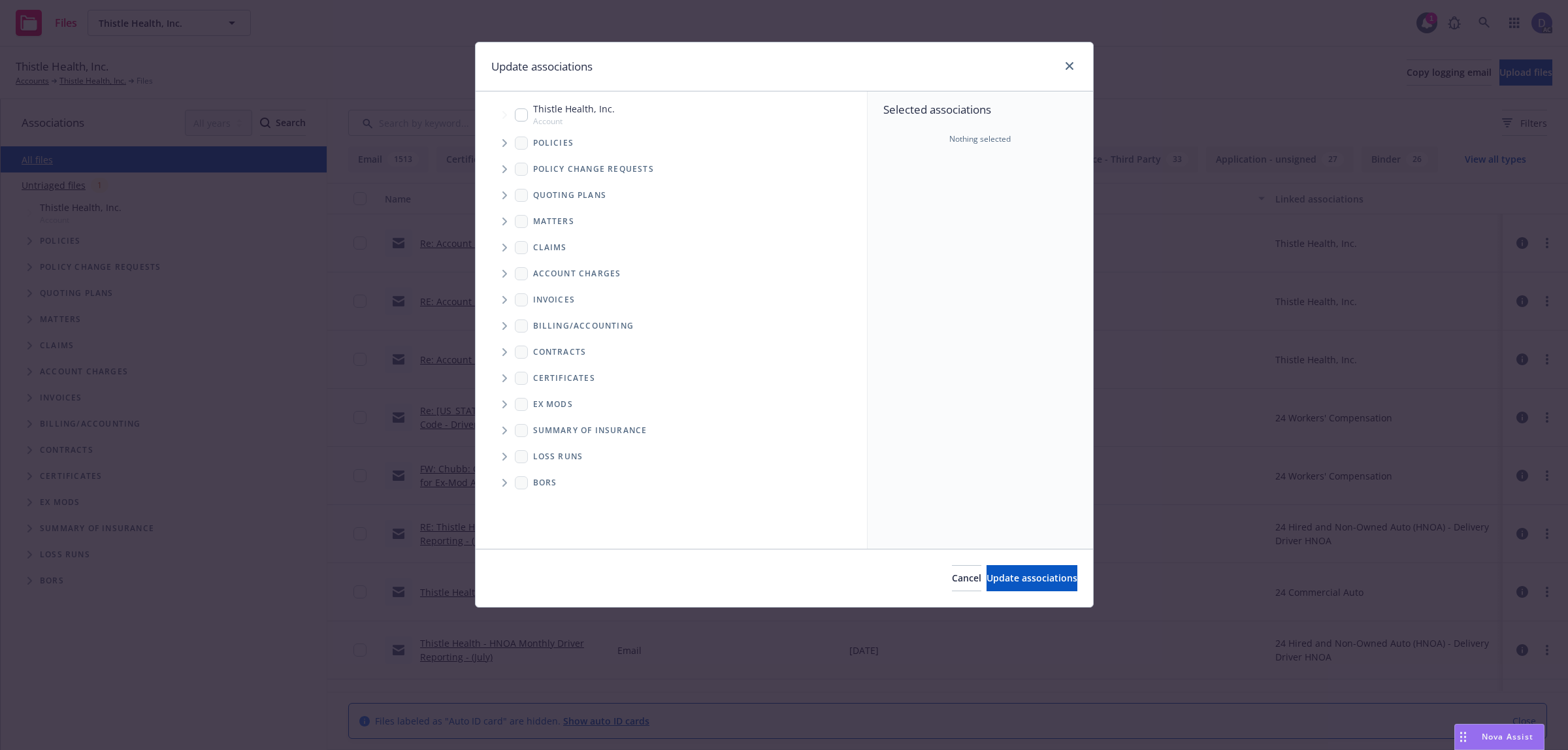
click at [502, 146] on icon "Tree Example" at bounding box center [504, 143] width 5 height 8
click at [930, 217] on div "Selected associations Nothing selected" at bounding box center [980, 319] width 225 height 457
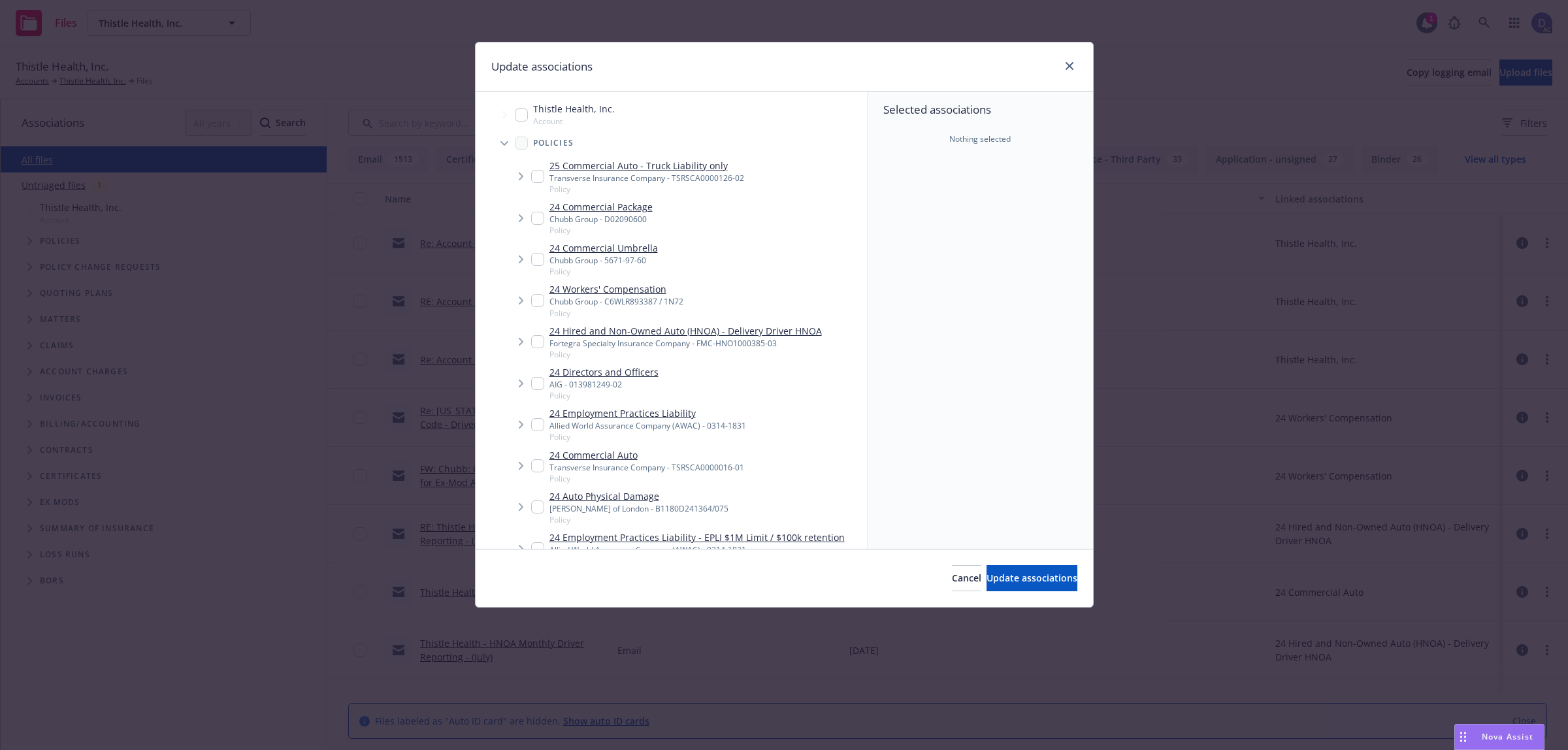
click at [693, 409] on link "24 Employment Practices Liability" at bounding box center [647, 413] width 196 height 13
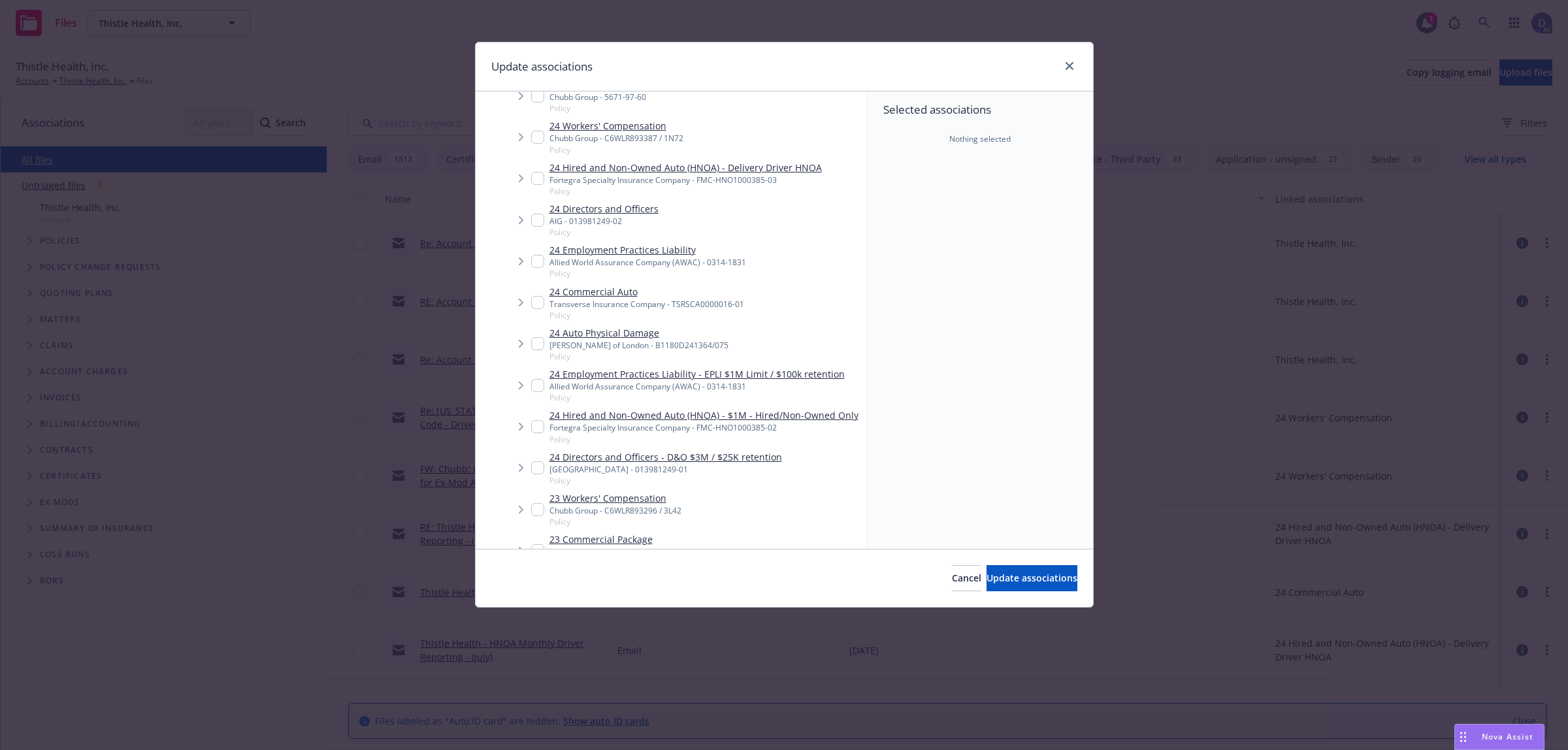
click at [693, 253] on link "24 Employment Practices Liability" at bounding box center [647, 250] width 196 height 13
checkbox input "true"
click at [990, 581] on span "Update associations" at bounding box center [1031, 577] width 91 height 12
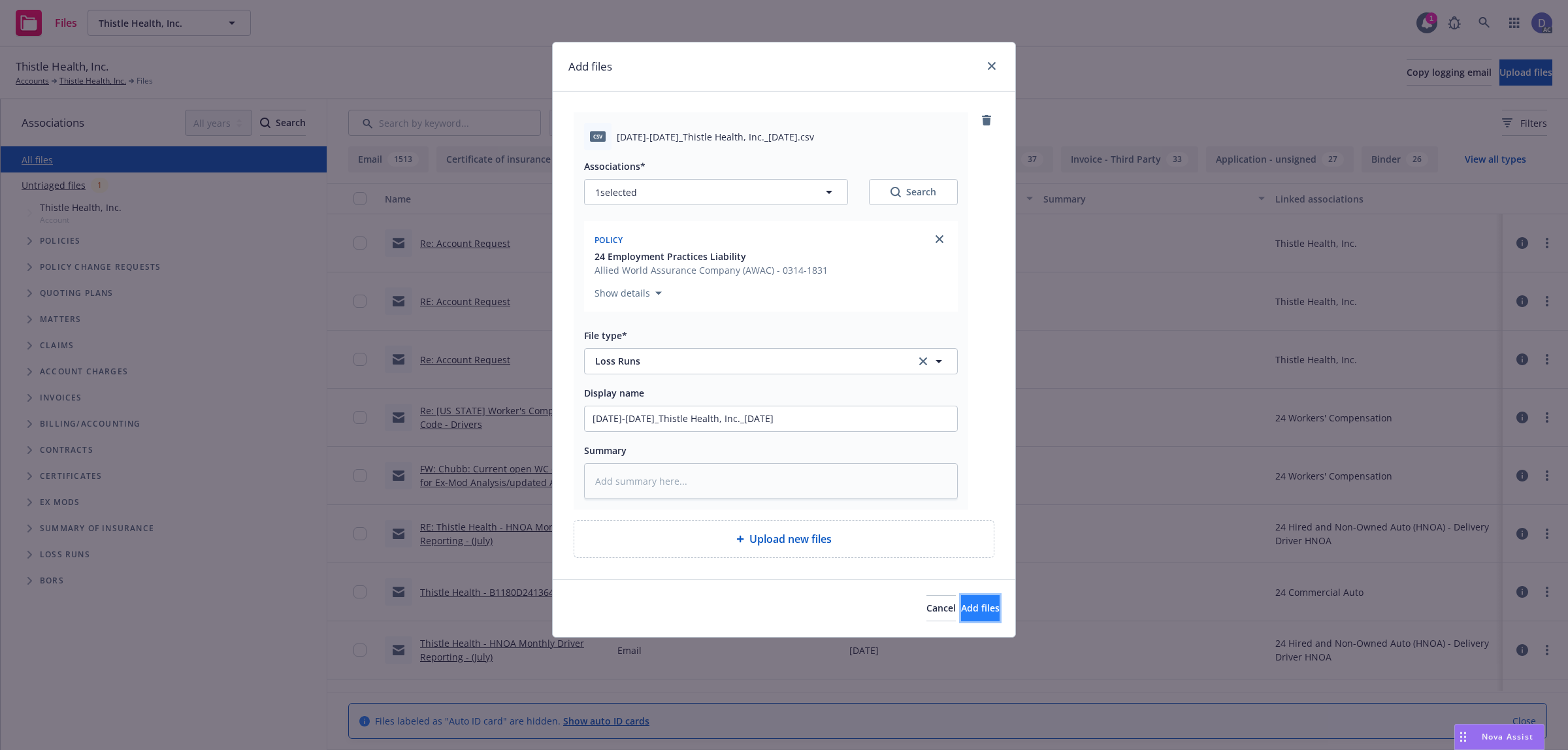
click at [979, 617] on button "Add files" at bounding box center [980, 607] width 38 height 26
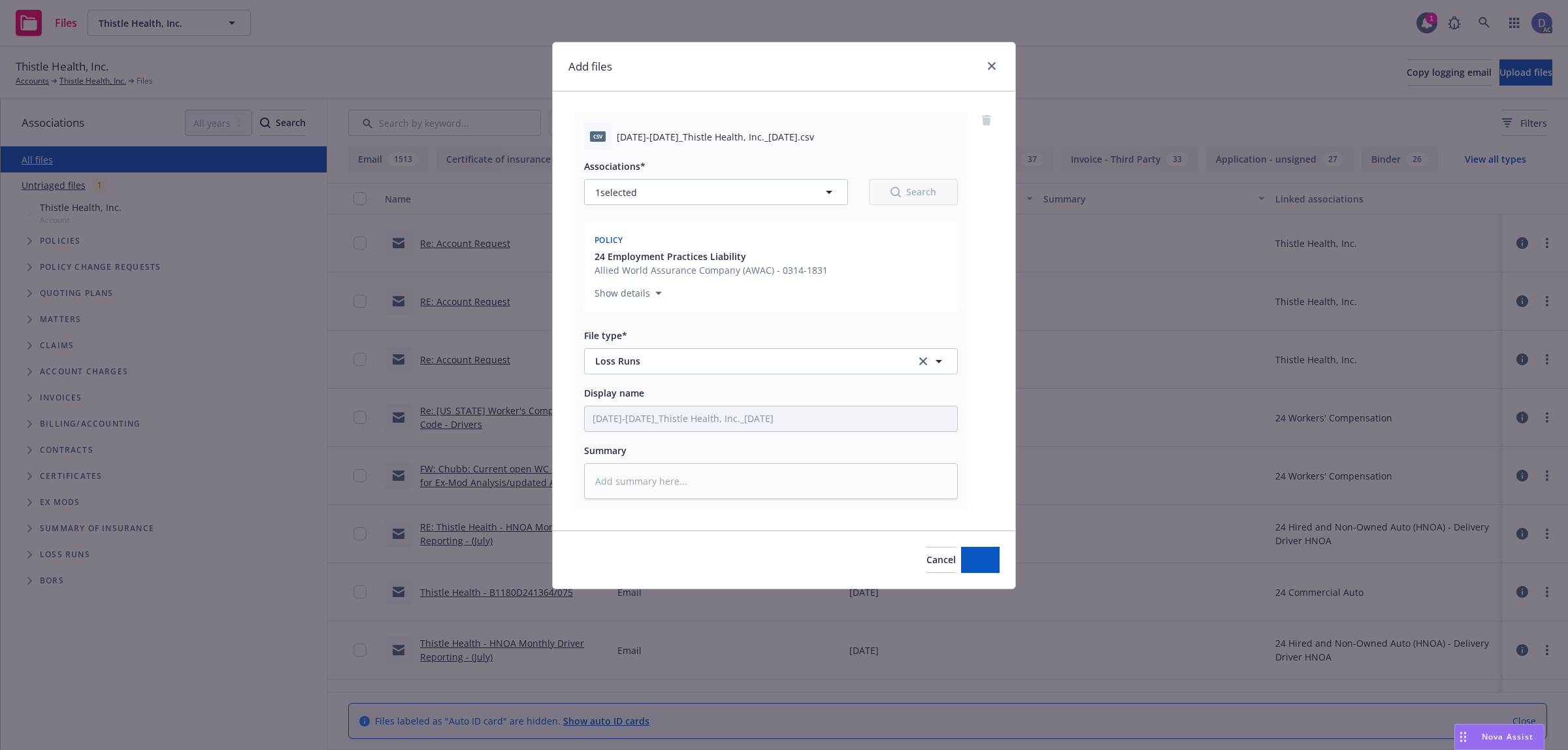
type textarea "x"
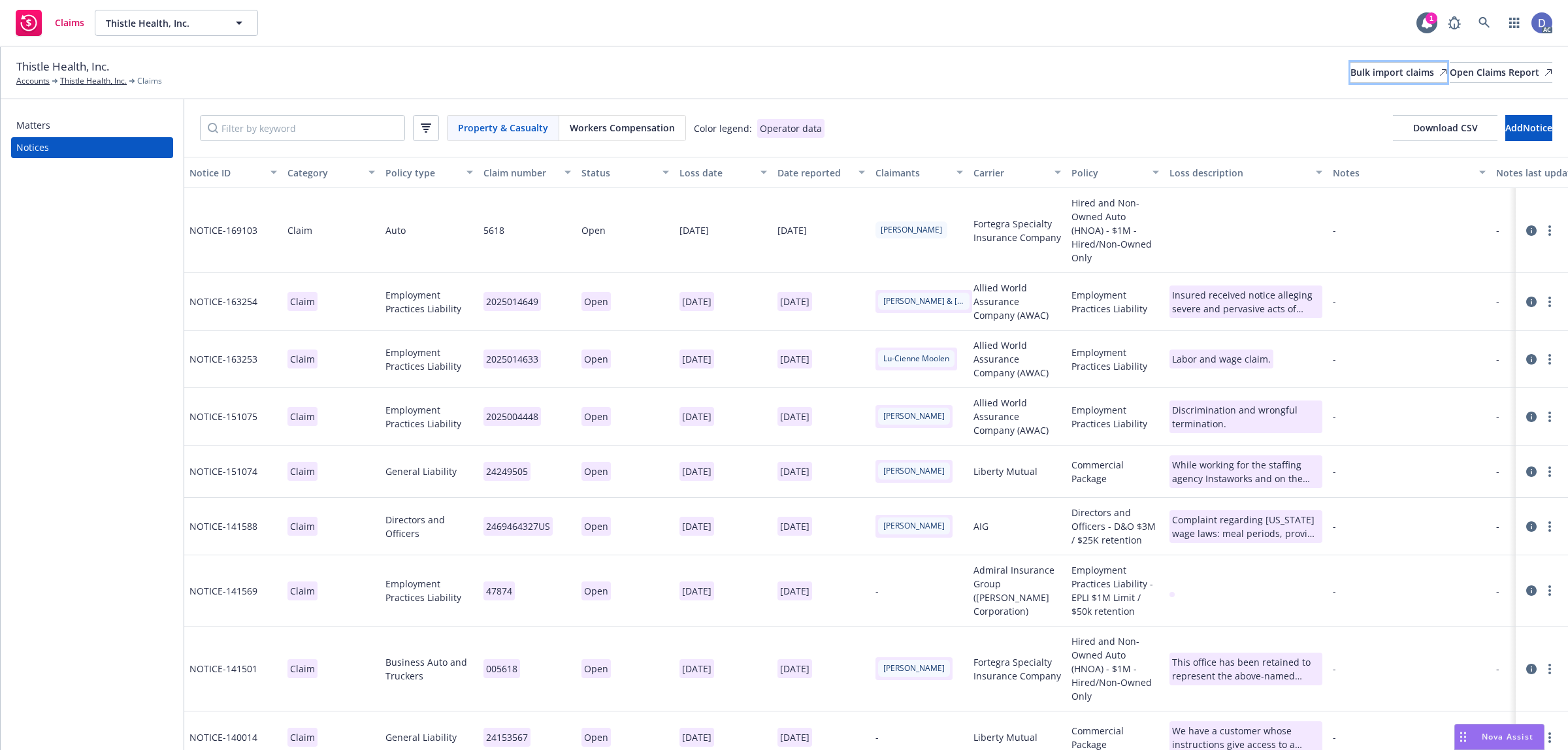
click at [1366, 77] on div "Bulk import claims" at bounding box center [1398, 72] width 97 height 19
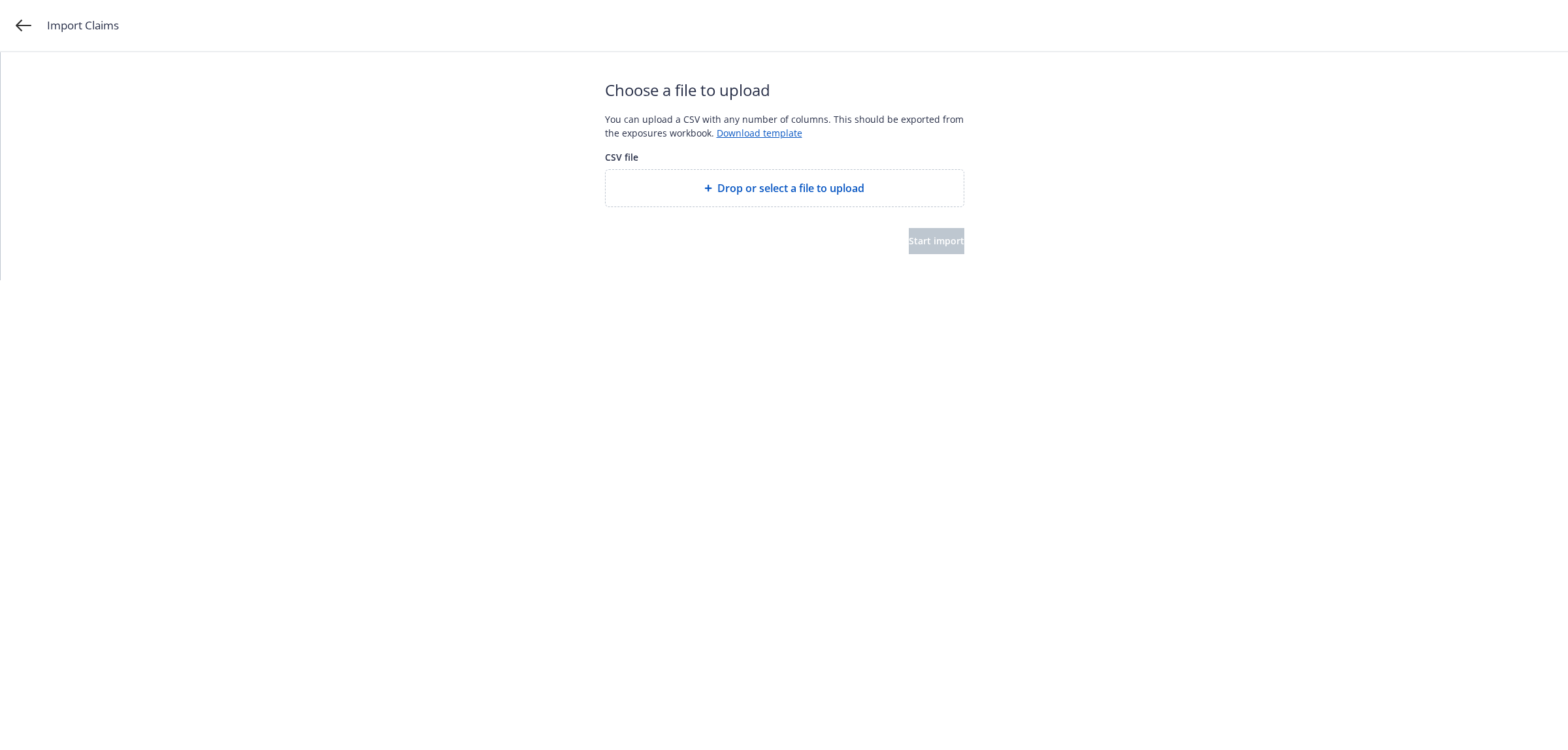
click at [789, 187] on span "Drop or select a file to upload" at bounding box center [790, 188] width 147 height 15
click at [939, 239] on span "Start import" at bounding box center [936, 240] width 56 height 12
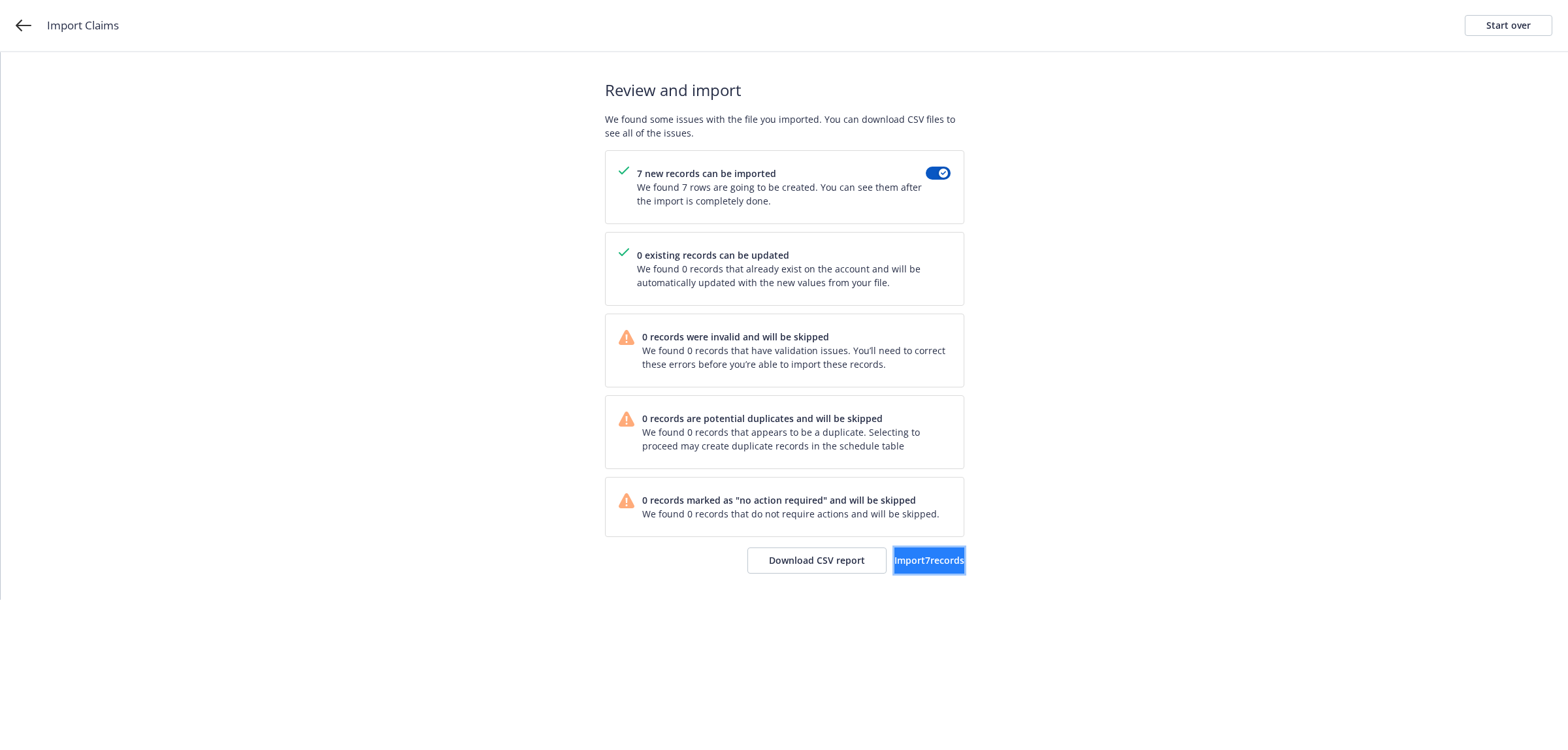
click at [894, 557] on span "Import 7 records" at bounding box center [929, 559] width 70 height 12
click at [908, 557] on span "View accounts" at bounding box center [911, 559] width 64 height 12
